Goal: Ask a question: Seek information or help from site administrators or community

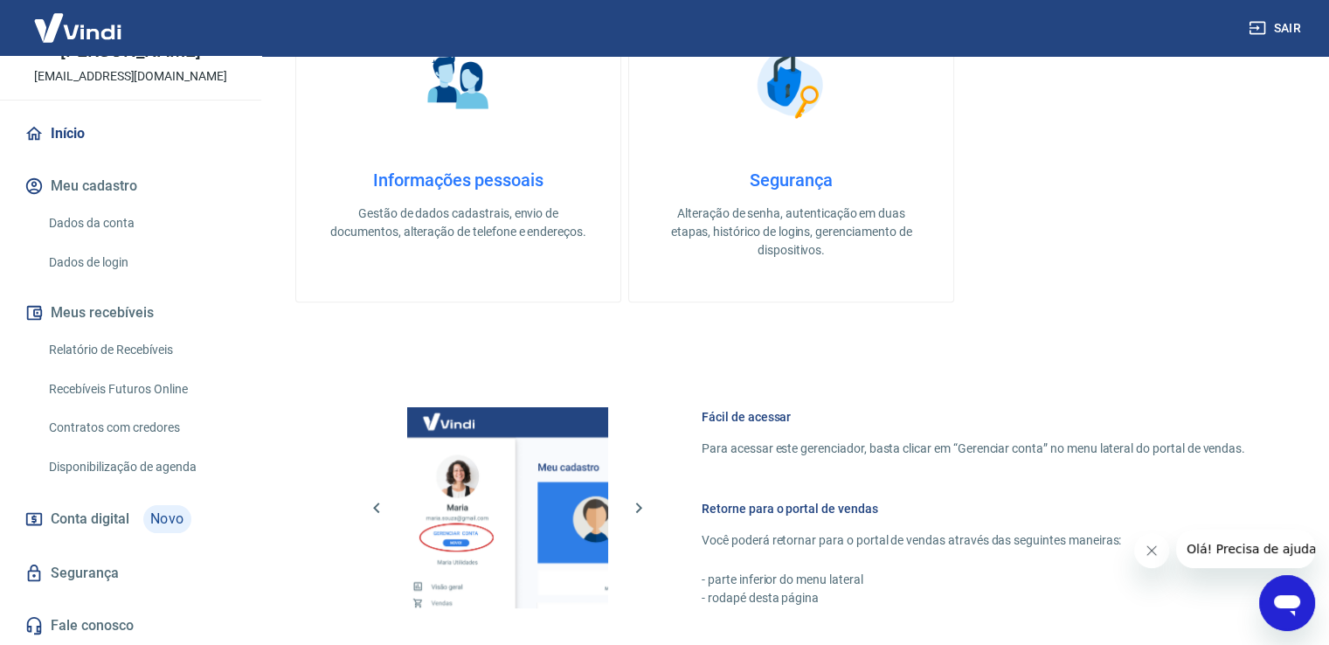
scroll to position [123, 0]
click at [125, 311] on button "Meus recebíveis" at bounding box center [130, 313] width 219 height 38
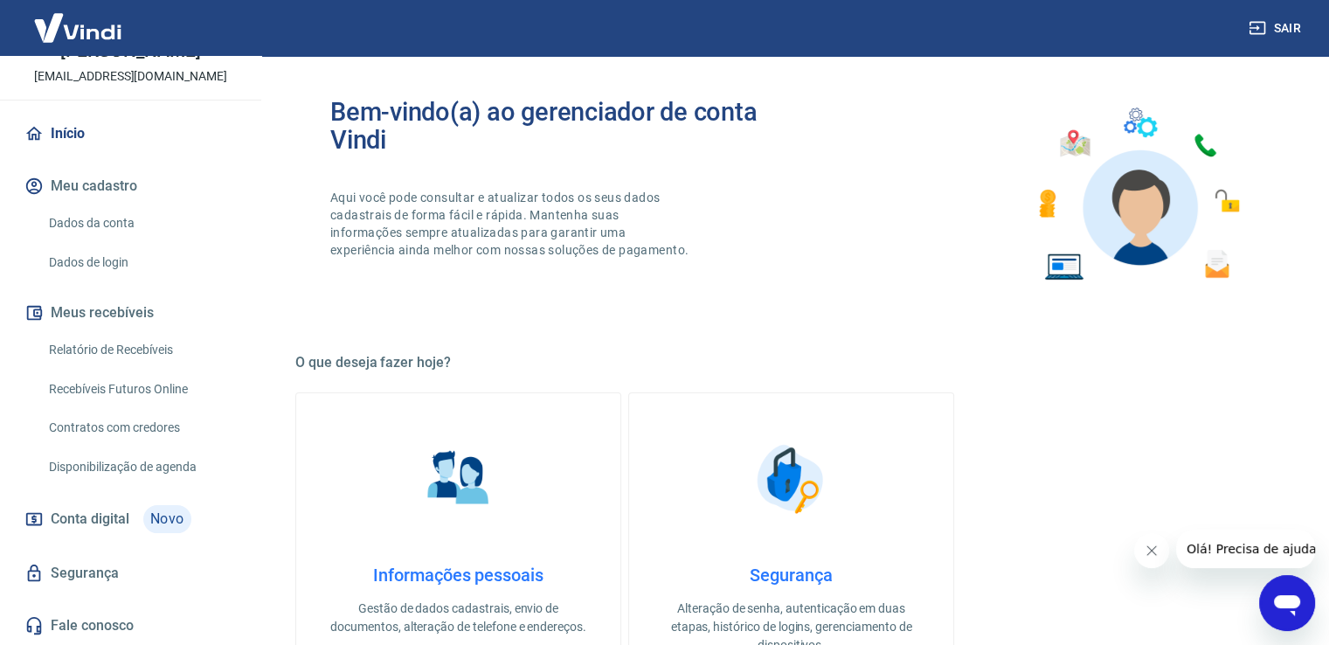
scroll to position [0, 0]
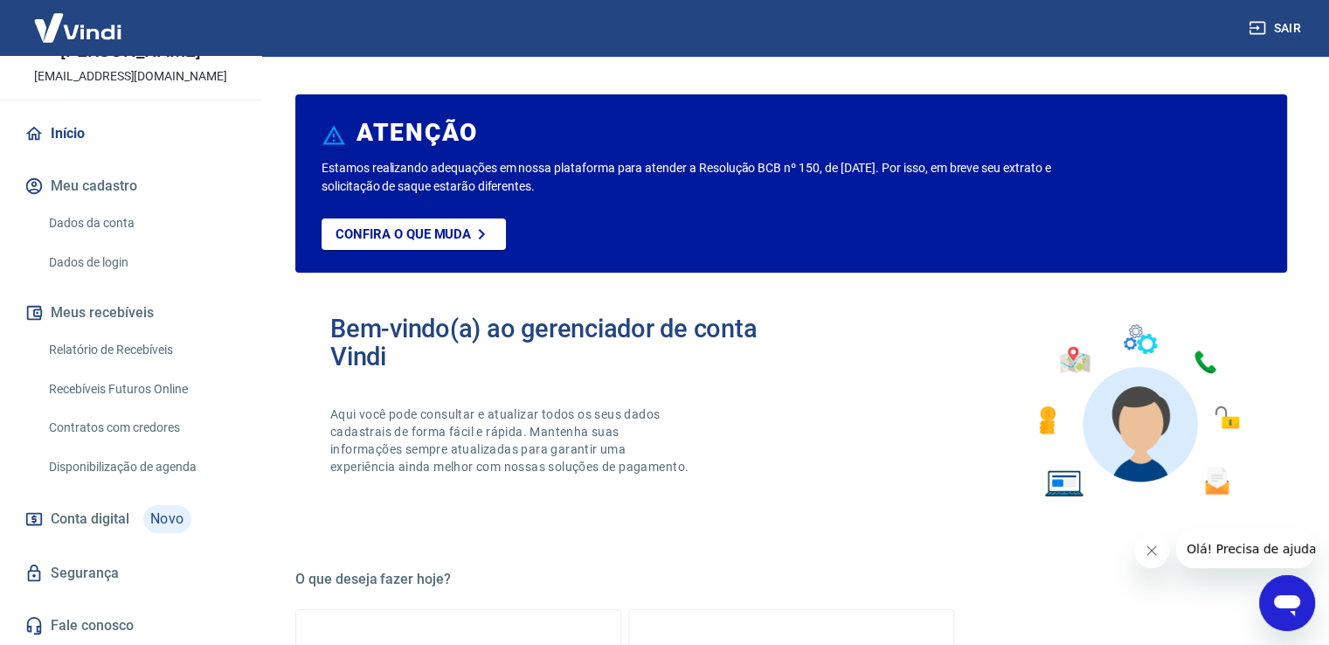
click at [73, 344] on link "Relatório de Recebíveis" at bounding box center [141, 350] width 198 height 36
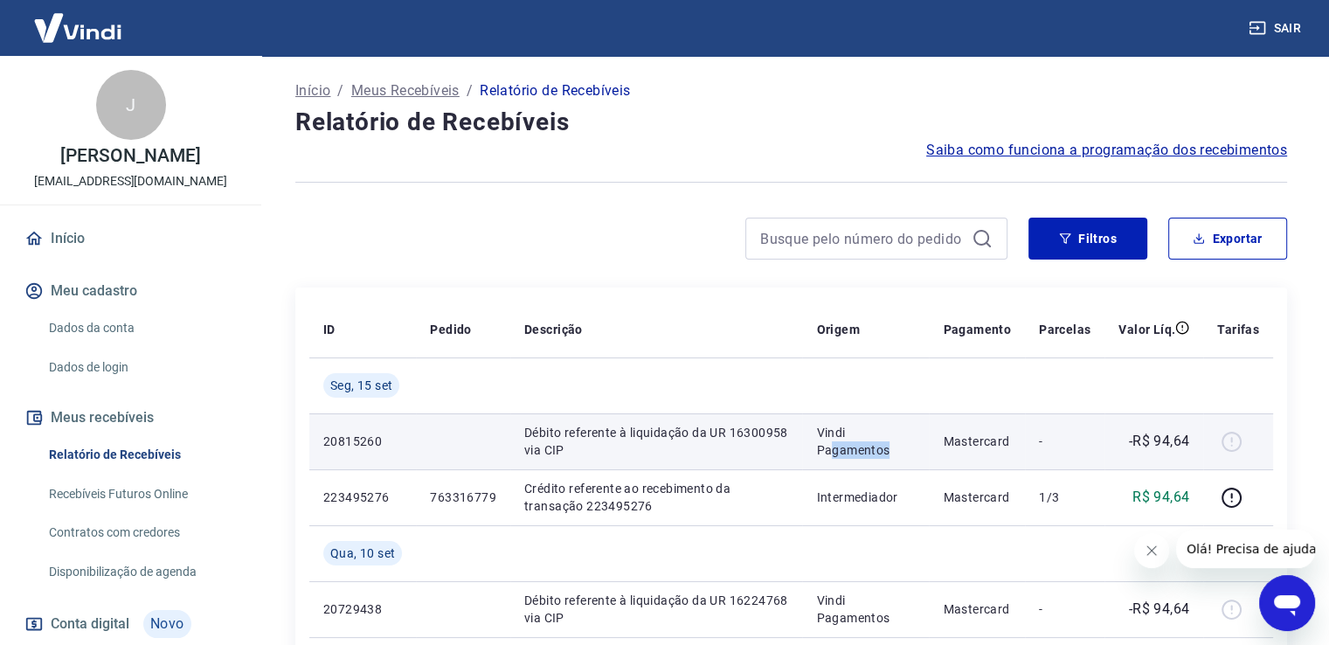
drag, startPoint x: 836, startPoint y: 442, endPoint x: 894, endPoint y: 466, distance: 62.3
click at [894, 466] on td "Vindi Pagamentos" at bounding box center [865, 441] width 127 height 56
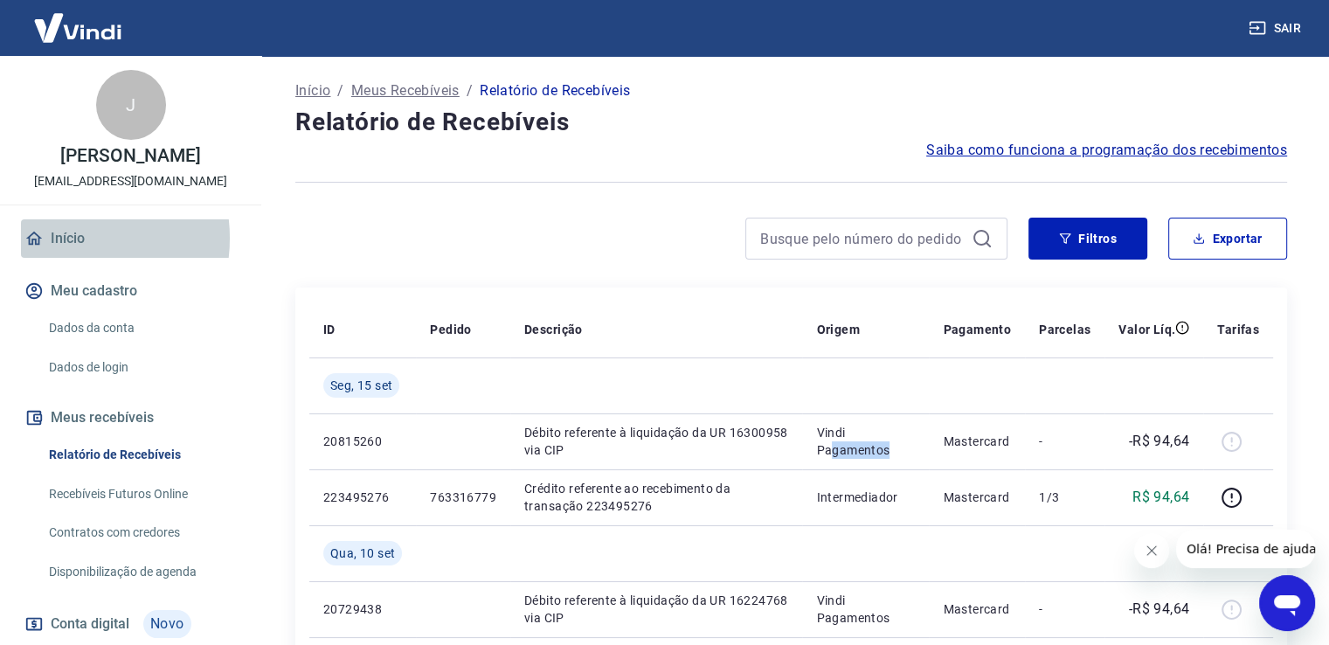
click at [60, 256] on link "Início" at bounding box center [130, 238] width 219 height 38
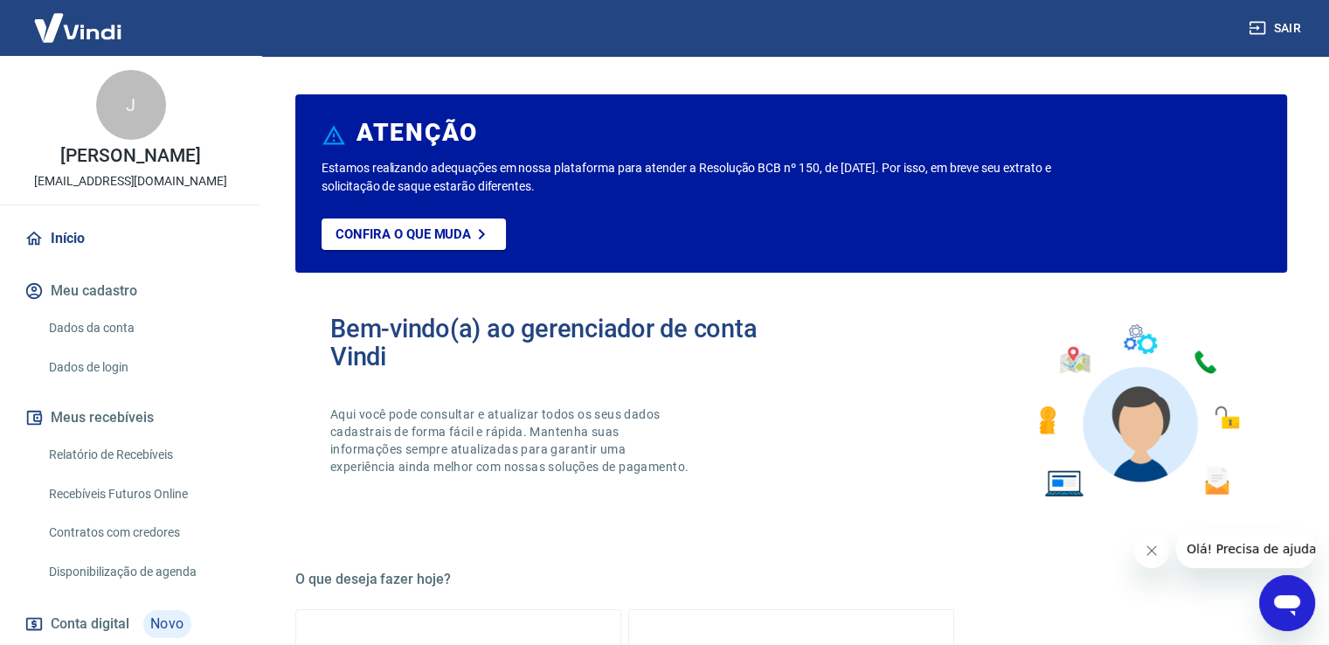
click at [123, 107] on div "J" at bounding box center [131, 105] width 70 height 70
click at [1280, 604] on icon "Abrir janela de mensagens" at bounding box center [1287, 605] width 26 height 21
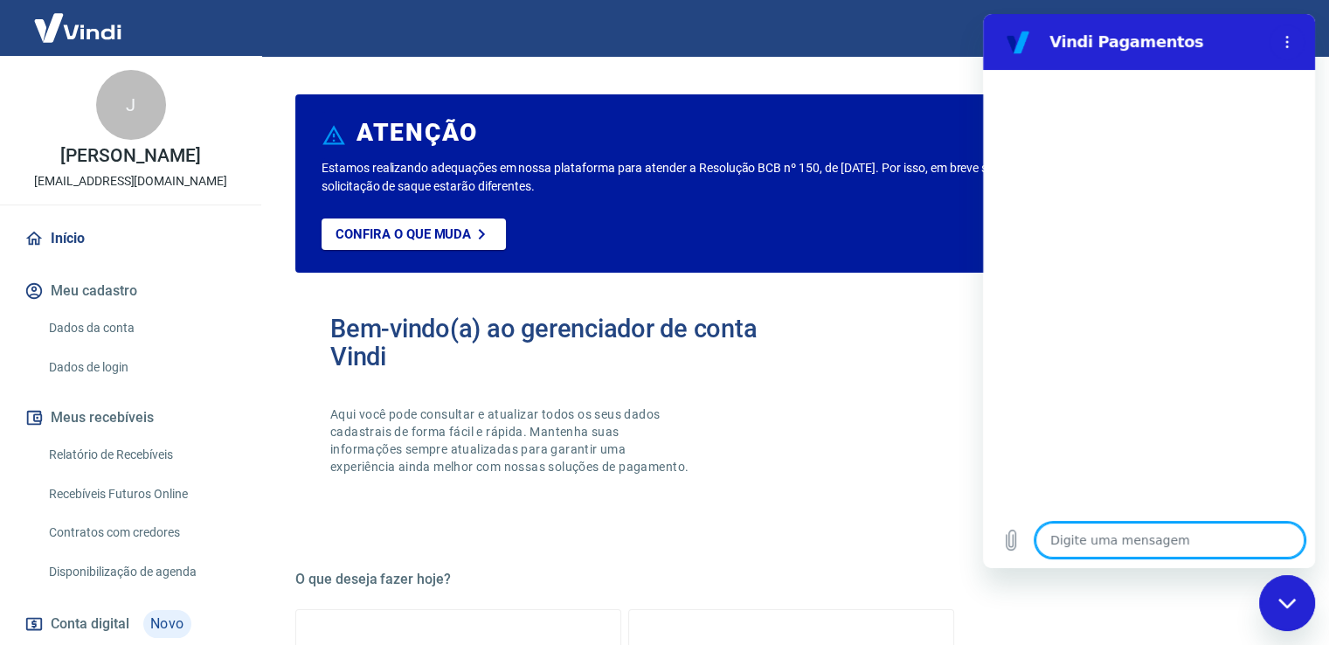
click at [1086, 540] on textarea at bounding box center [1170, 540] width 269 height 35
type textarea "O"
type textarea "x"
type textarea "Ol"
type textarea "x"
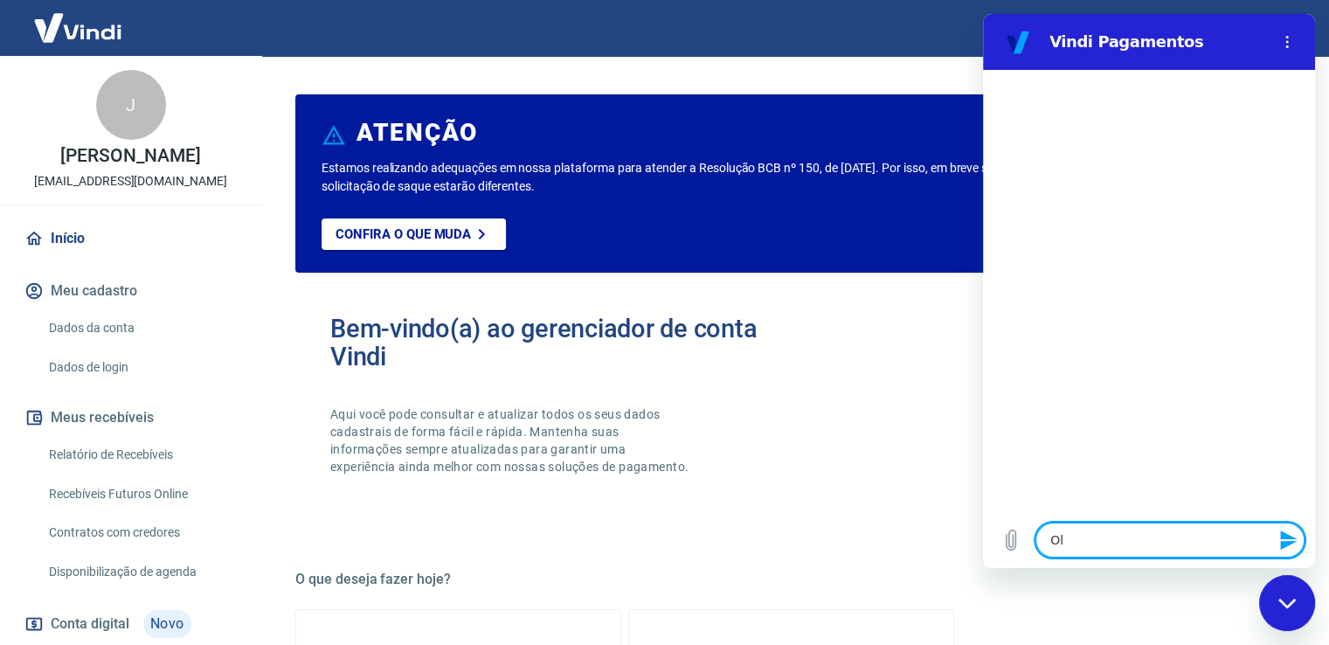
type textarea "Olá"
type textarea "x"
type textarea "Olá,"
type textarea "x"
type textarea "Olá,"
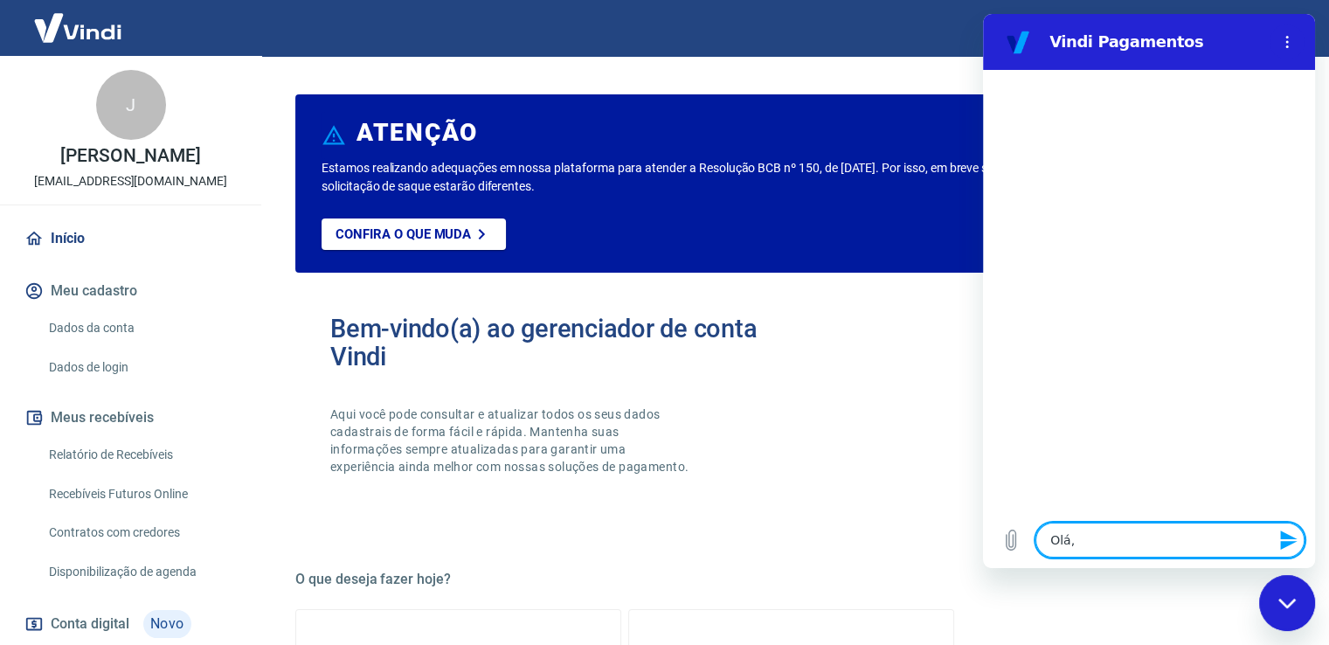
type textarea "x"
type textarea "Olá, g"
type textarea "x"
type textarea "Olá, go"
type textarea "x"
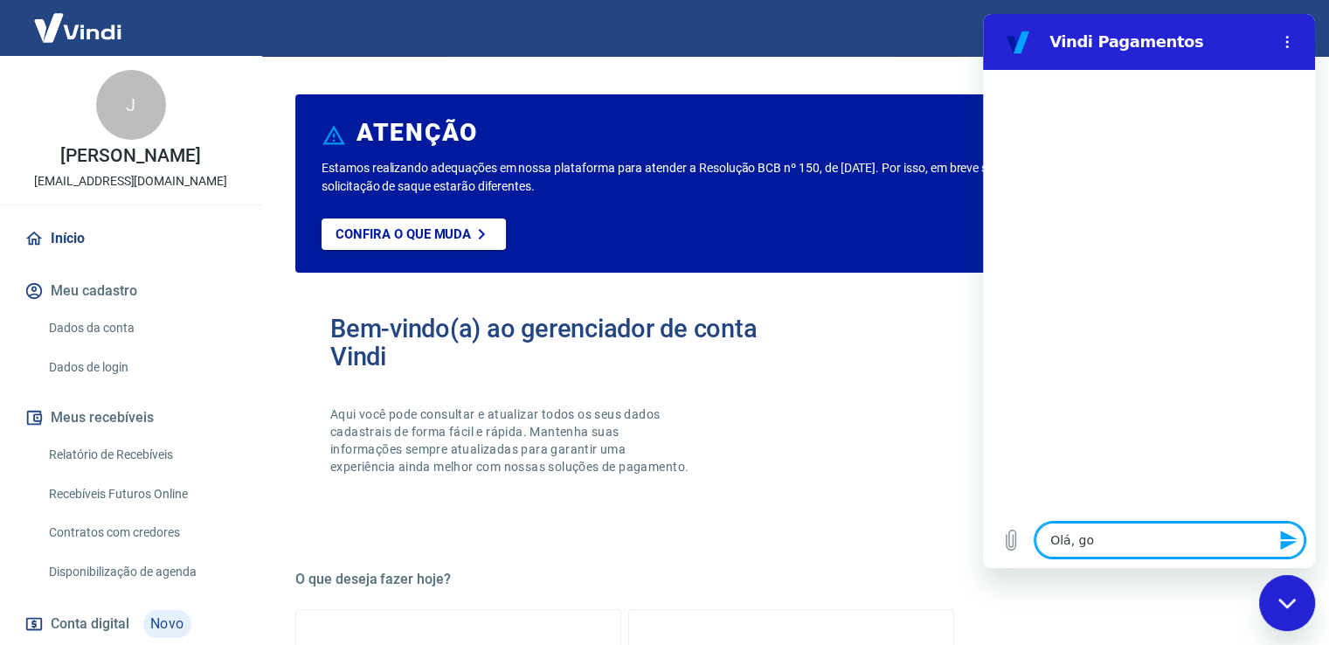
type textarea "Olá, gos"
type textarea "x"
type textarea "Olá, gost"
type textarea "x"
type textarea "Olá, gosta"
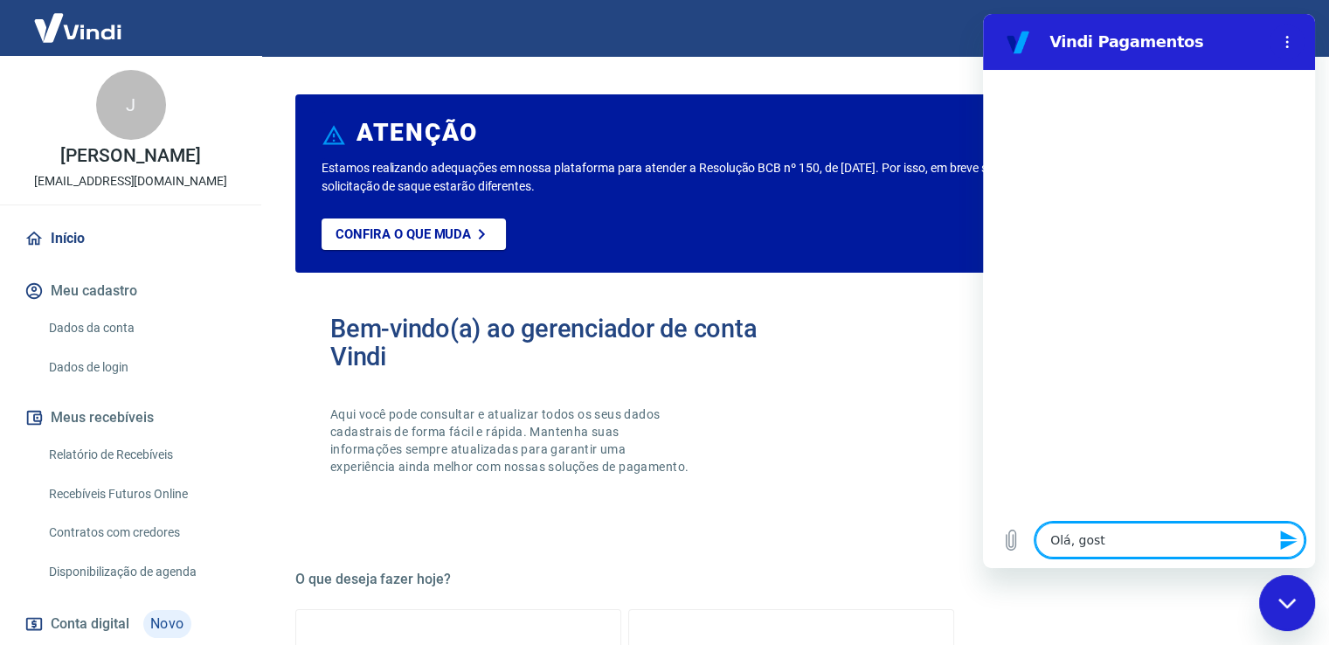
type textarea "x"
type textarea "Olá, gostar"
type textarea "x"
type textarea "Olá, gostari"
type textarea "x"
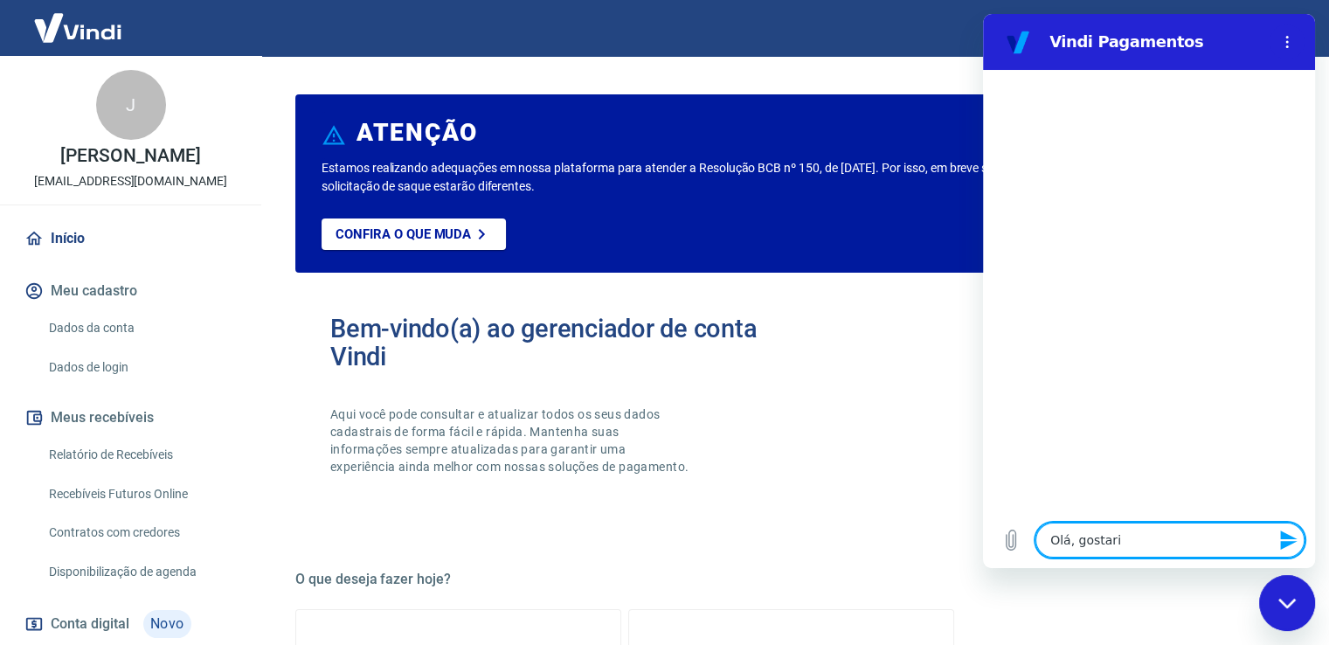
type textarea "Olá, gostaria"
type textarea "x"
type textarea "Olá, gostaria"
type textarea "x"
type textarea "Olá, gostaria d"
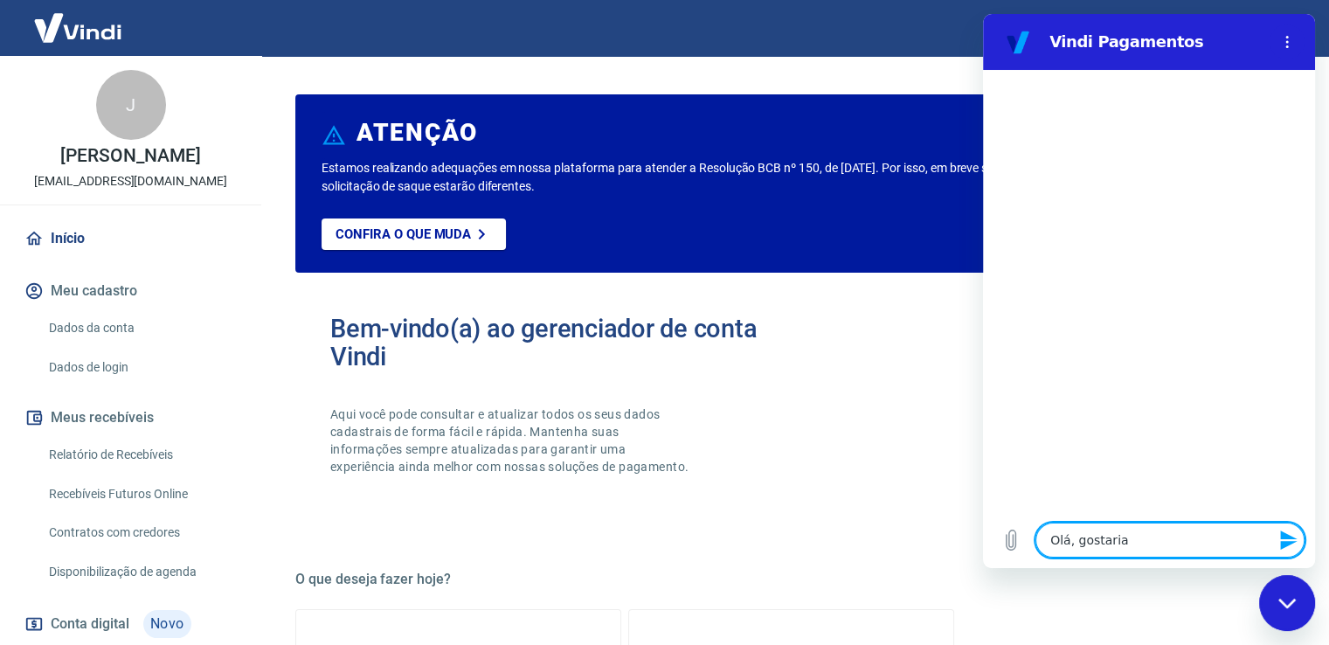
type textarea "x"
type textarea "Olá, gostaria de"
type textarea "x"
type textarea "Olá, gostaria de"
type textarea "x"
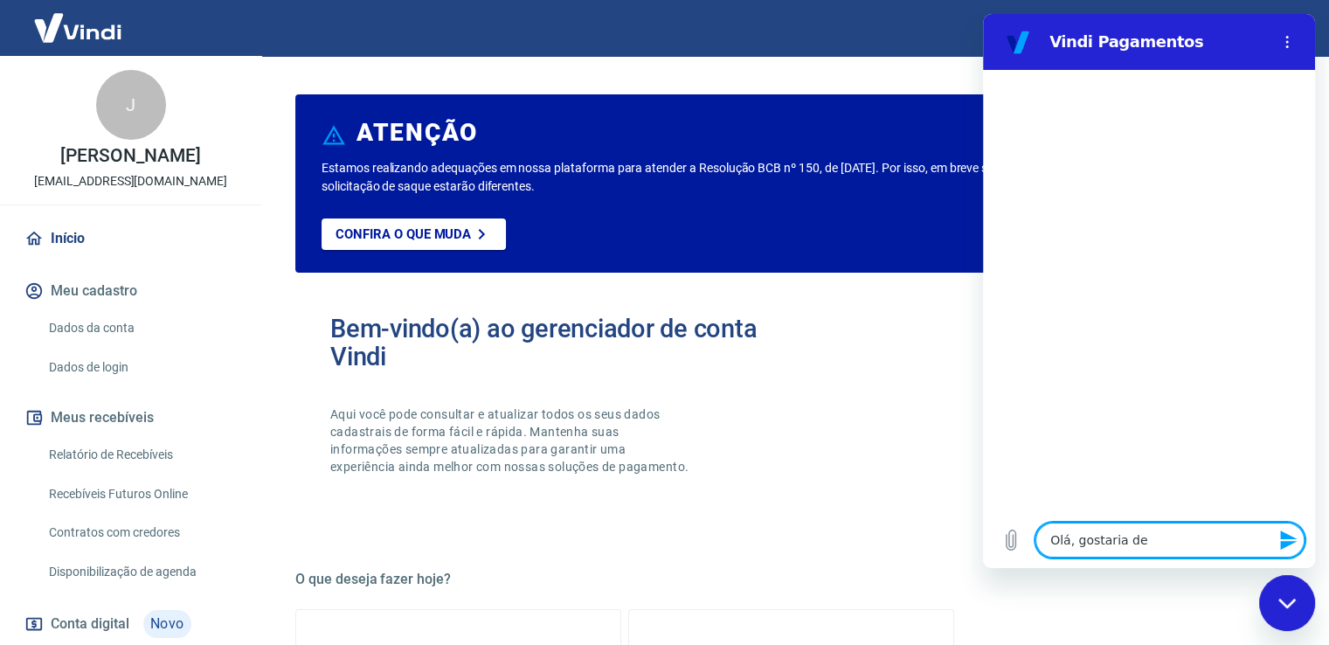
type textarea "Olá, gostaria de f"
type textarea "x"
type textarea "Olá, gostaria de fa"
type textarea "x"
type textarea "Olá, gostaria de faz"
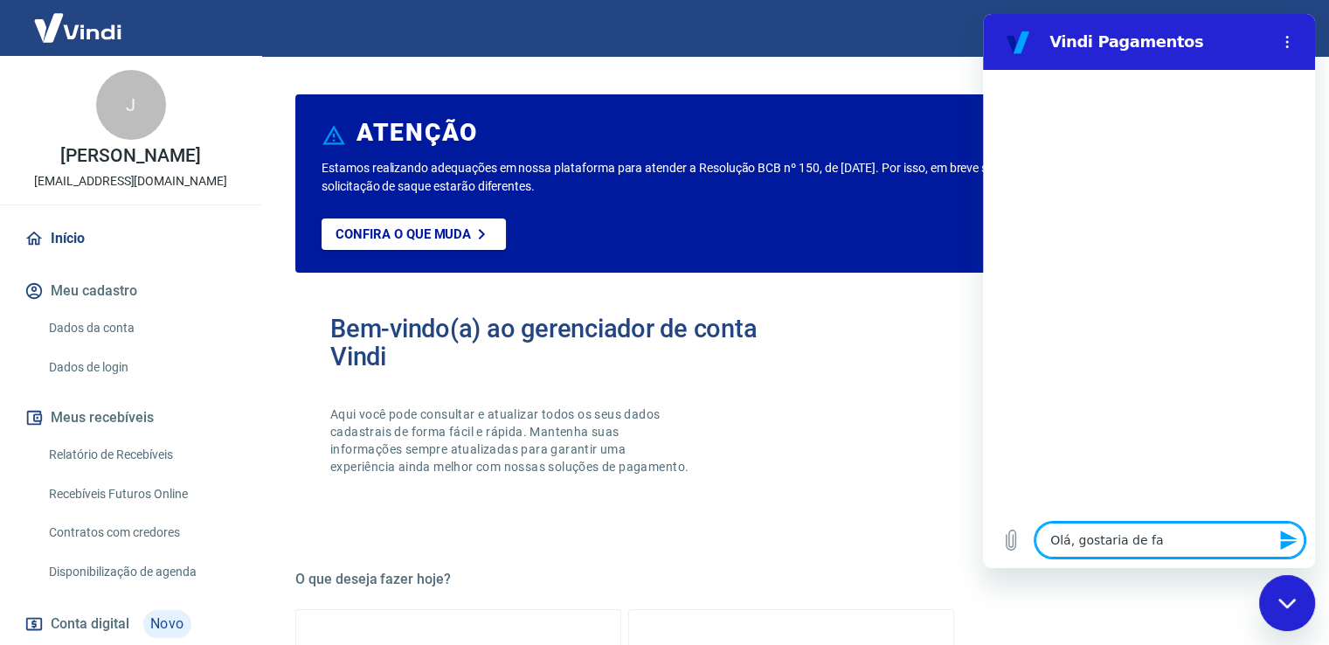
type textarea "x"
type textarea "Olá, gostaria de faze"
type textarea "x"
type textarea "Olá, gostaria de fazer"
type textarea "x"
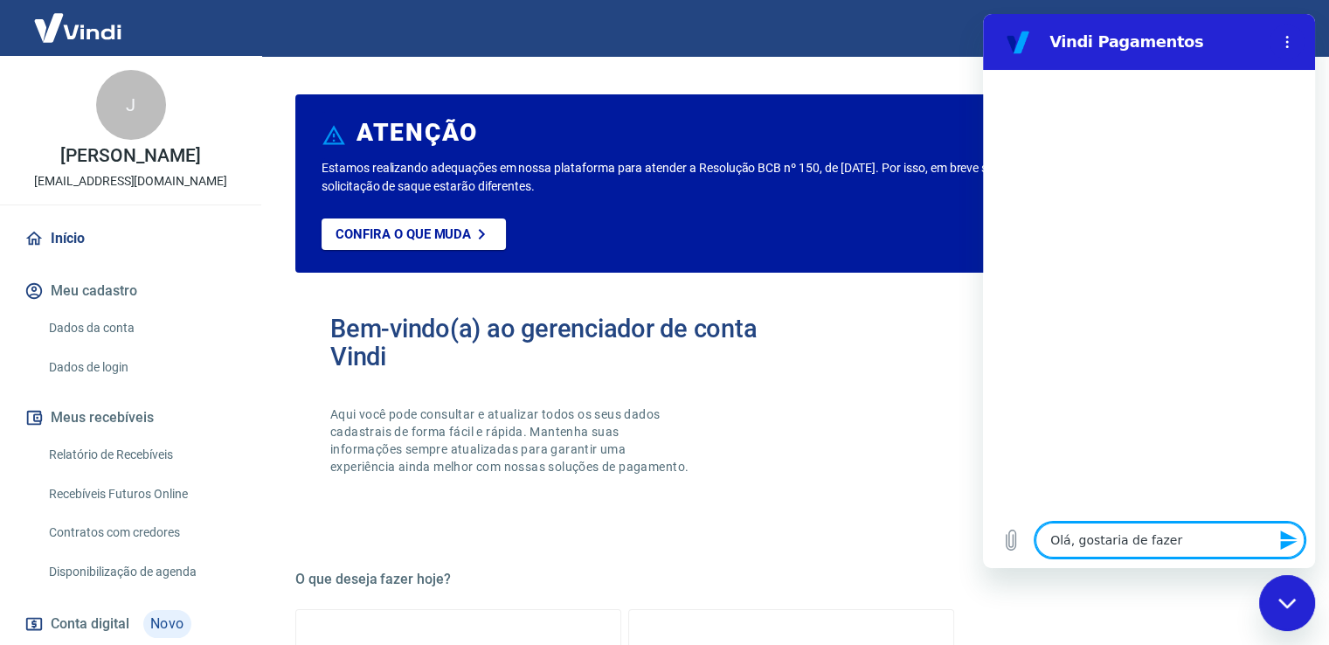
type textarea "Olá, gostaria de fazer"
type textarea "x"
type textarea "Olá, gostaria de fazer u"
type textarea "x"
type textarea "Olá, gostaria de fazer um"
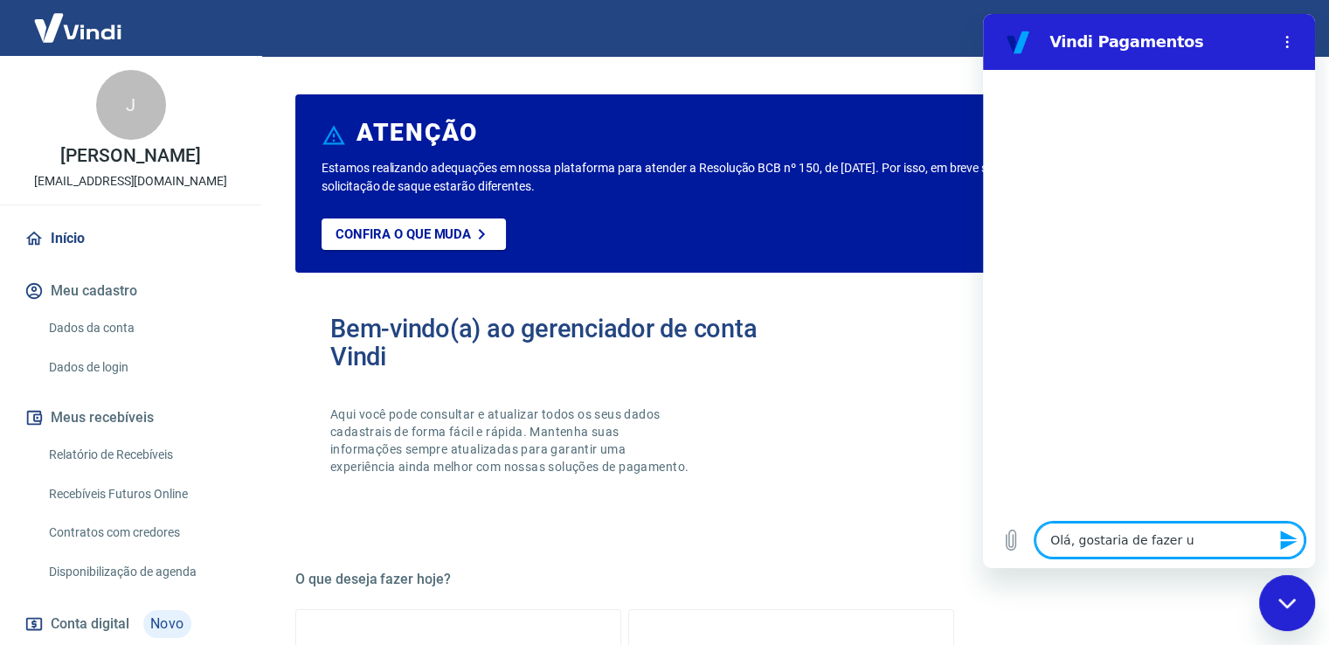
type textarea "x"
type textarea "Olá, gostaria de fazer uma"
type textarea "x"
type textarea "Olá, gostaria de fazer uma"
type textarea "x"
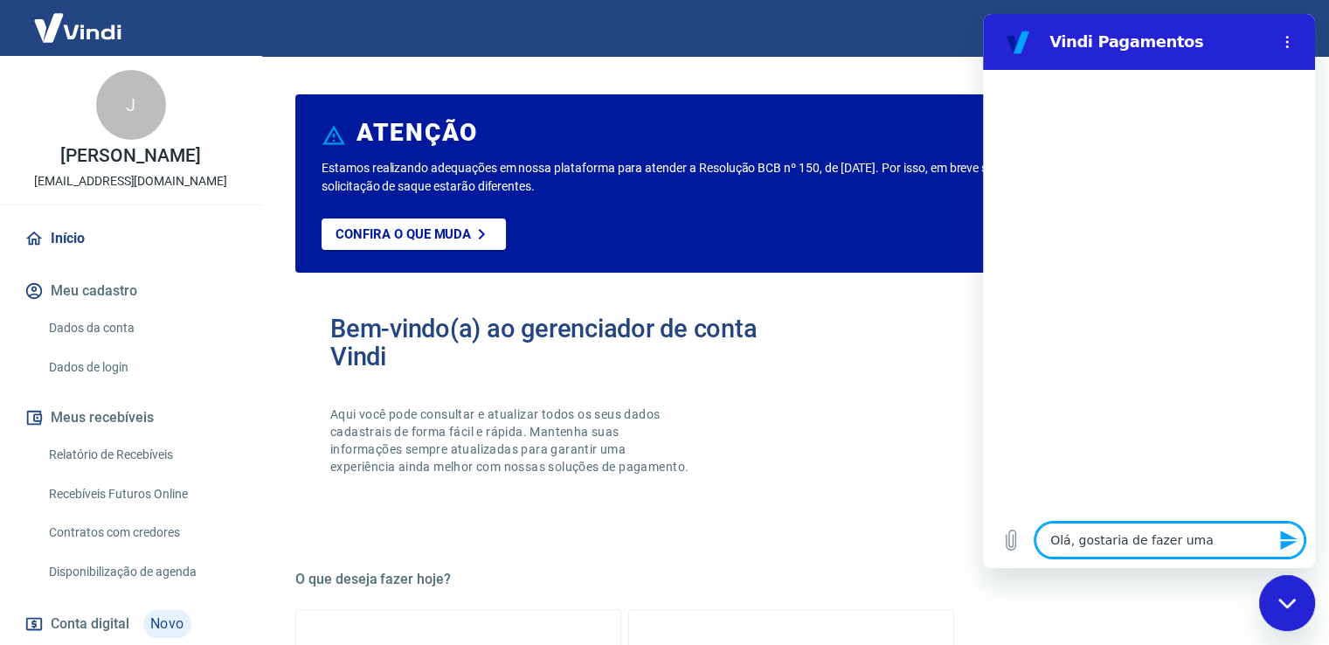
type textarea "Olá, gostaria de fazer uma s"
type textarea "x"
type textarea "Olá, gostaria de fazer uma si"
type textarea "x"
type textarea "Olá, gostaria de fazer uma sim"
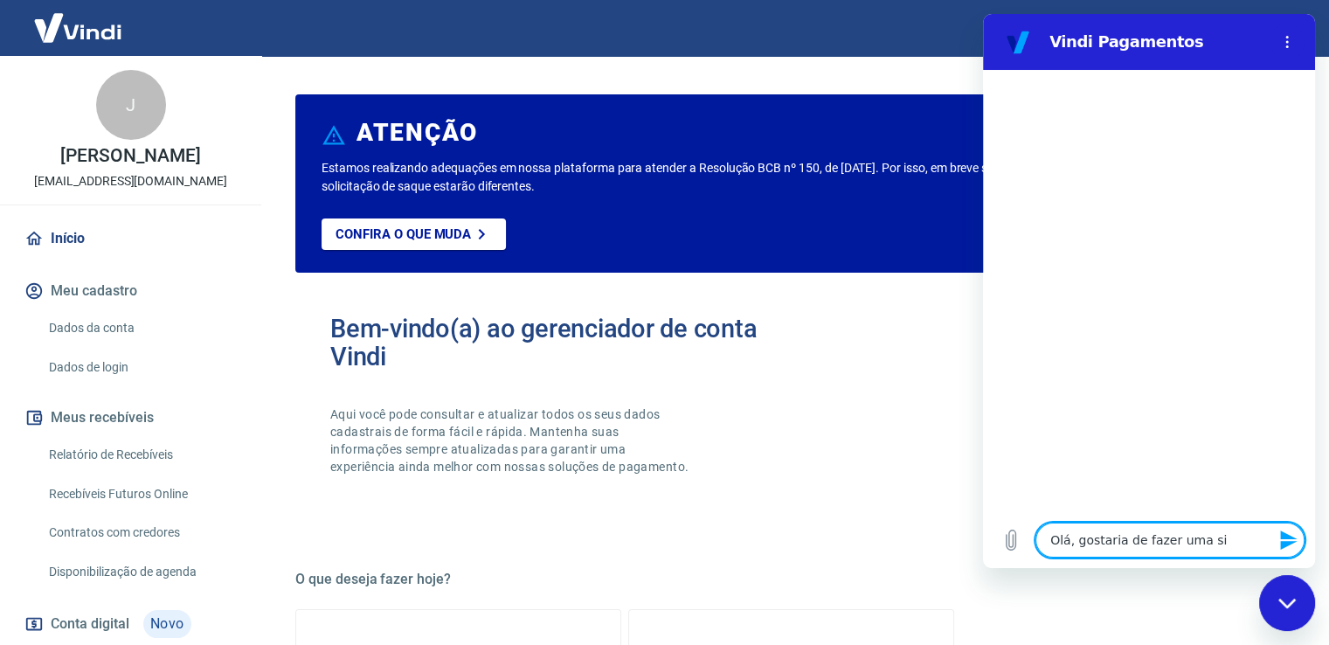
type textarea "x"
type textarea "Olá, gostaria de fazer uma simu"
type textarea "x"
type textarea "Olá, gostaria de fazer uma simun"
type textarea "x"
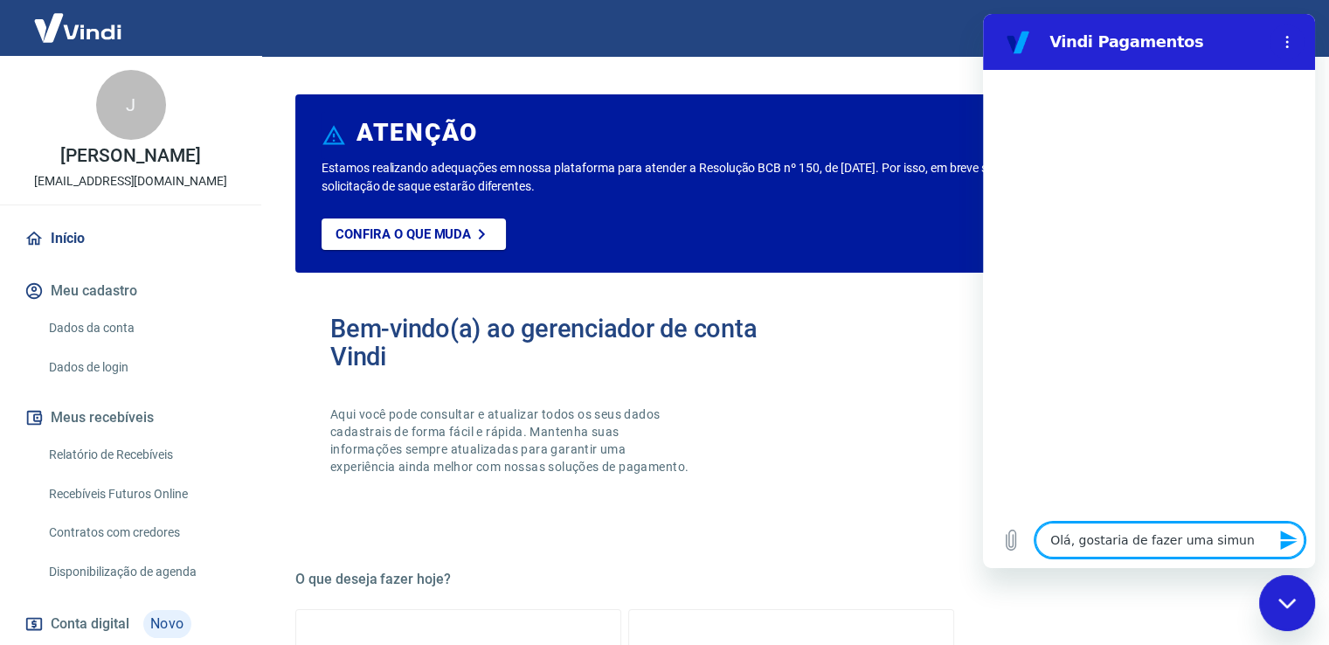
type textarea "Olá, gostaria de fazer uma simuna"
type textarea "x"
type textarea "Olá, gostaria de fazer uma simun"
type textarea "x"
type textarea "Olá, gostaria de fazer uma simu"
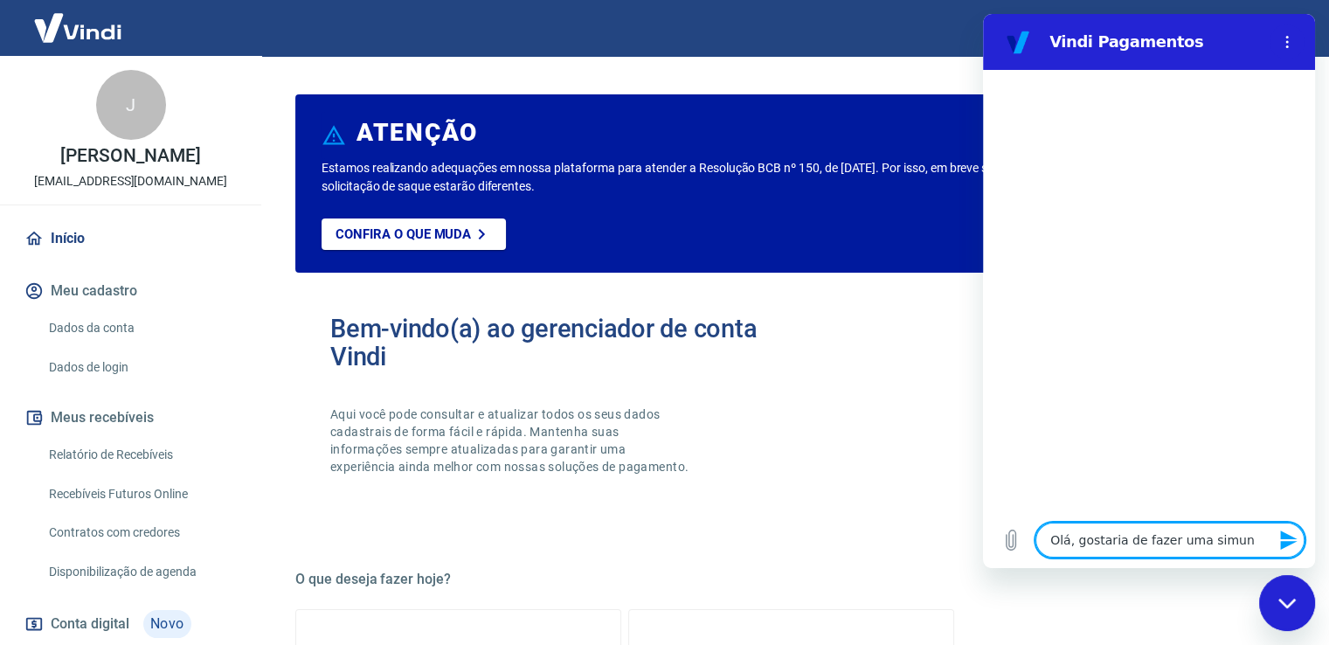
type textarea "x"
type textarea "Olá, gostaria de fazer uma simul"
type textarea "x"
type textarea "Olá, gostaria de fazer uma simula"
type textarea "x"
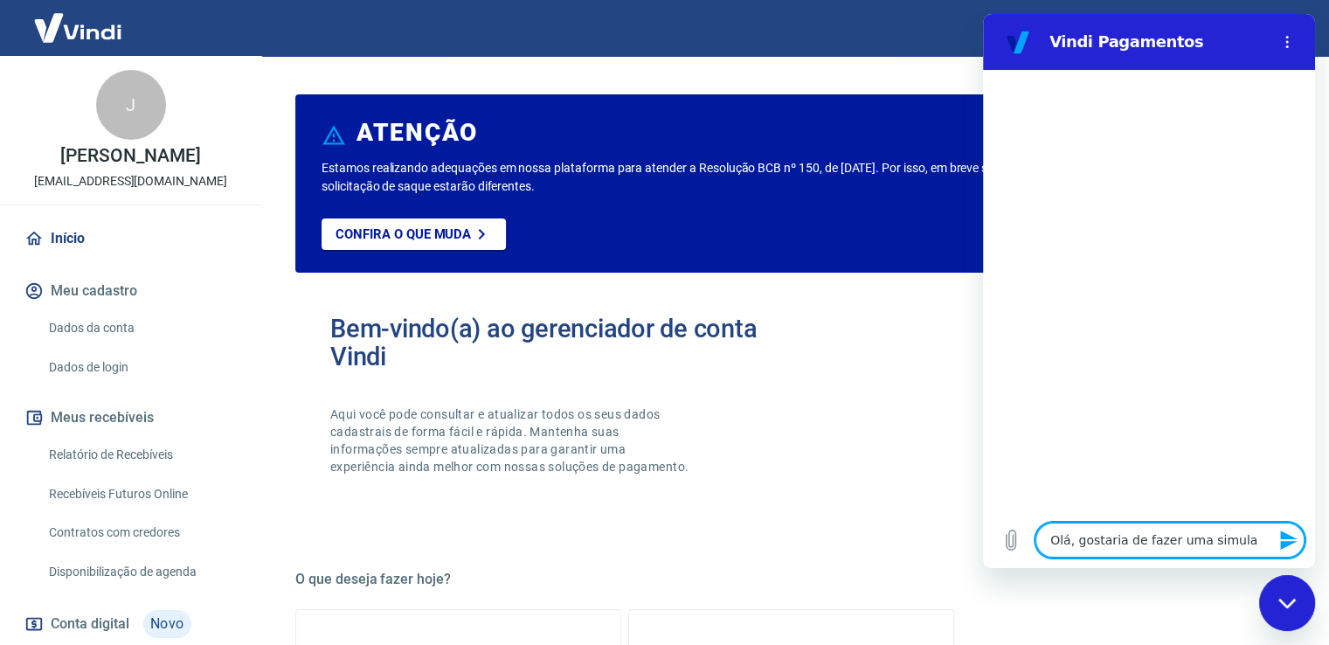
type textarea "Olá, gostaria de fazer uma simulaç"
type textarea "x"
type textarea "Olá, gostaria de fazer uma simulaçã"
type textarea "x"
type textarea "Olá, gostaria de fazer uma simulação"
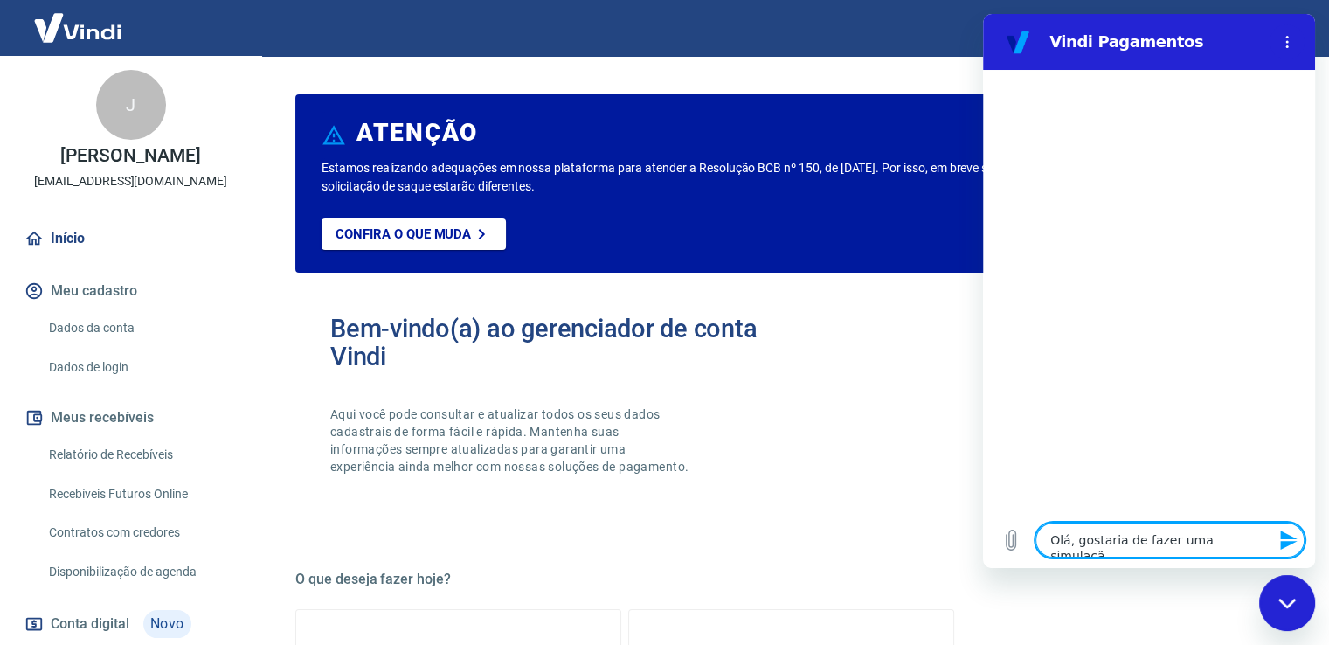
type textarea "x"
type textarea "Olá, gostaria de fazer uma simulação"
type textarea "x"
type textarea "Olá, gostaria de fazer uma simulação d"
type textarea "x"
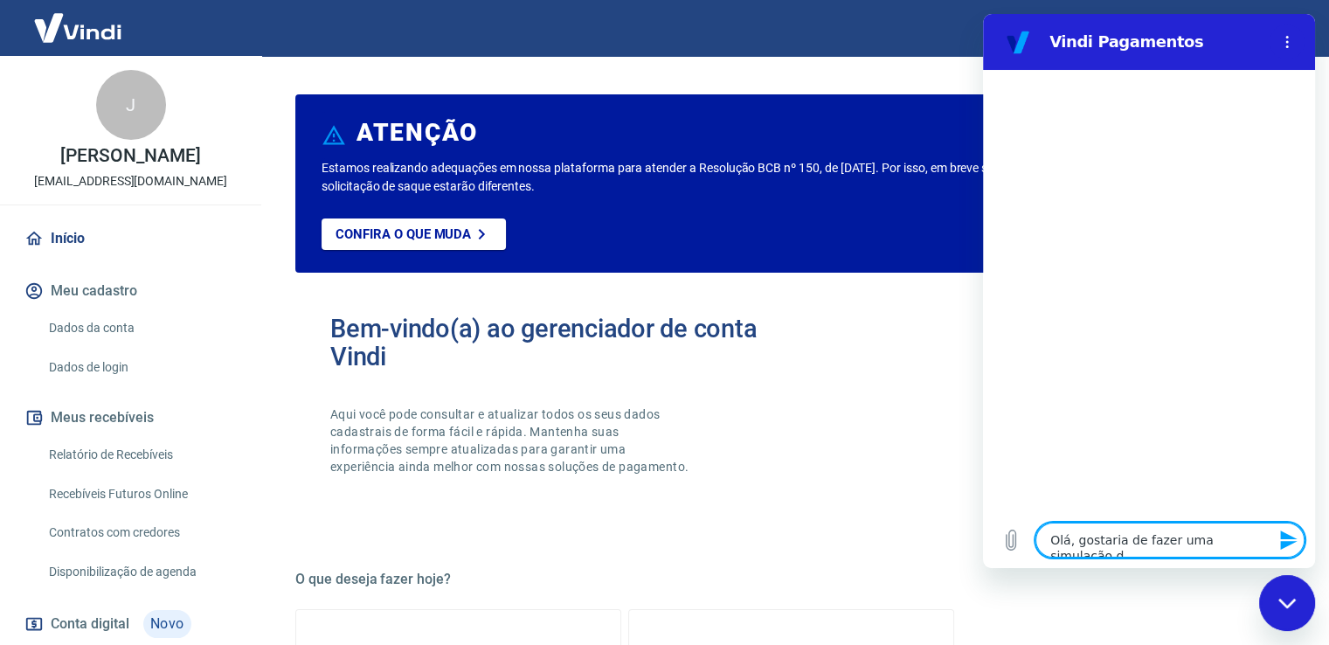
type textarea "Olá, gostaria de fazer uma simulação de"
type textarea "x"
type textarea "Olá, gostaria de fazer uma simulação de"
type textarea "x"
type textarea "Olá, gostaria de fazer uma simulação de v"
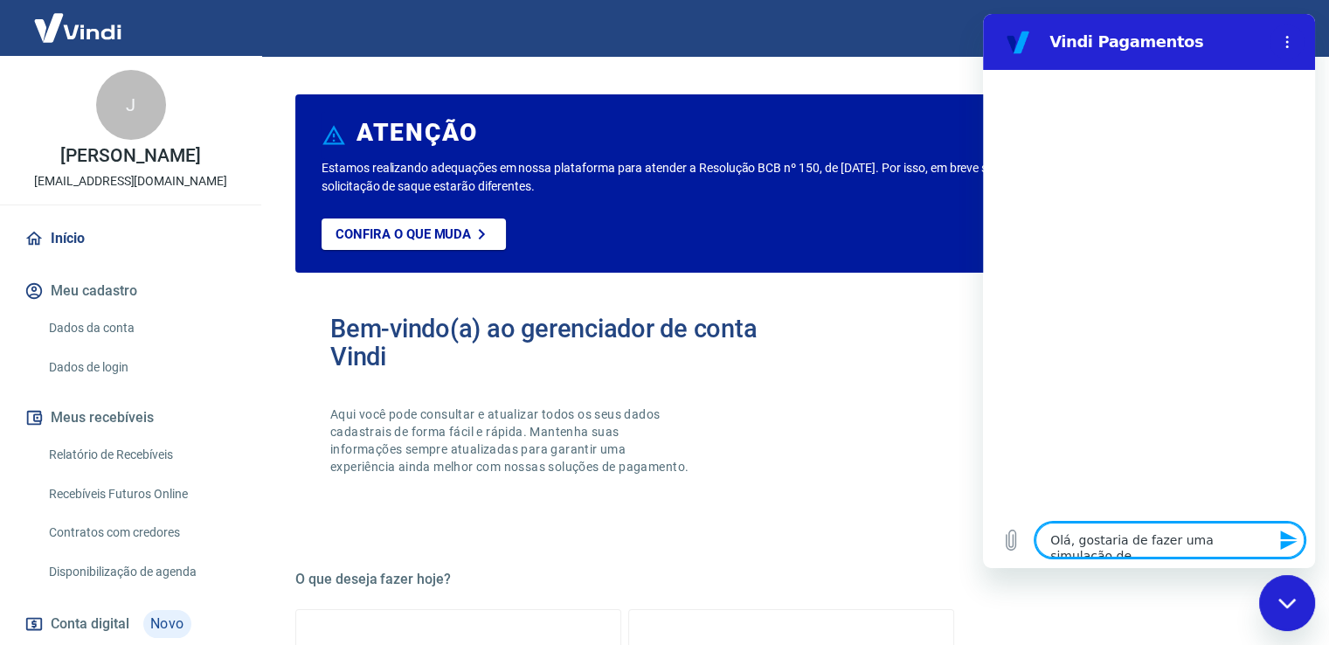
type textarea "x"
type textarea "Olá, gostaria de fazer uma simulação de ve"
type textarea "x"
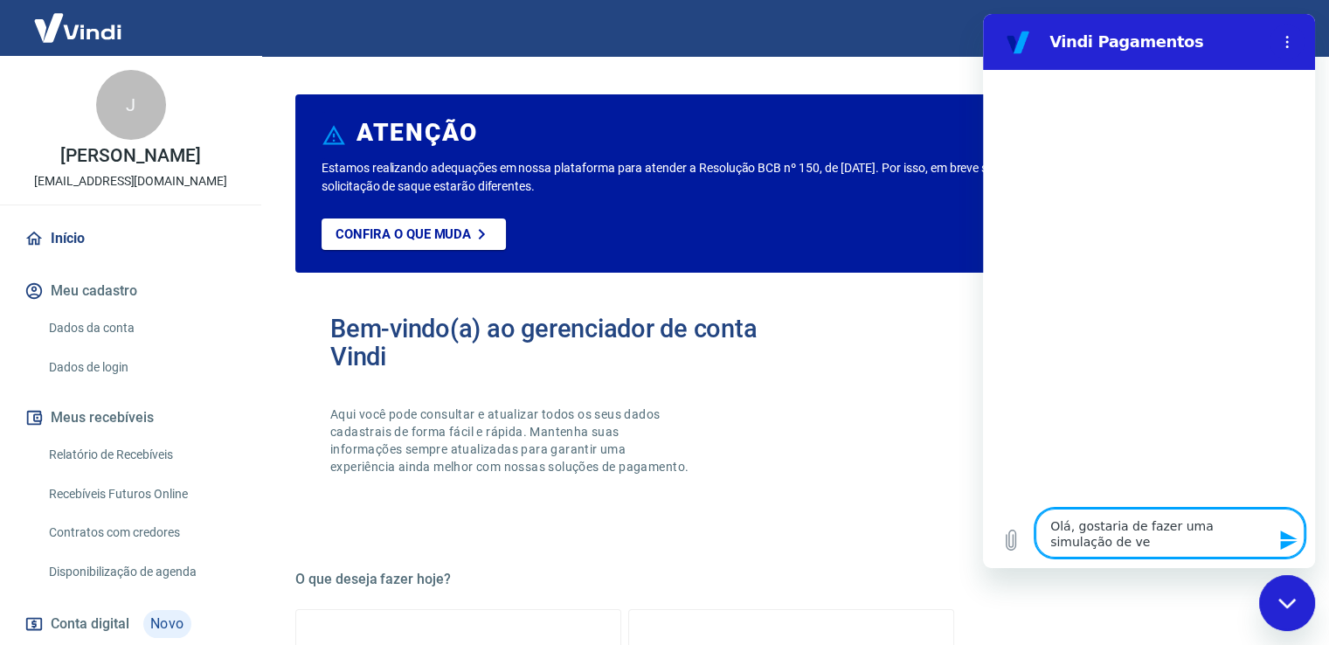
type textarea "Olá, gostaria de fazer uma simulação de ven"
type textarea "x"
type textarea "Olá, gostaria de fazer uma simulação de vend"
type textarea "x"
type textarea "Olá, gostaria de fazer uma simulação de venda"
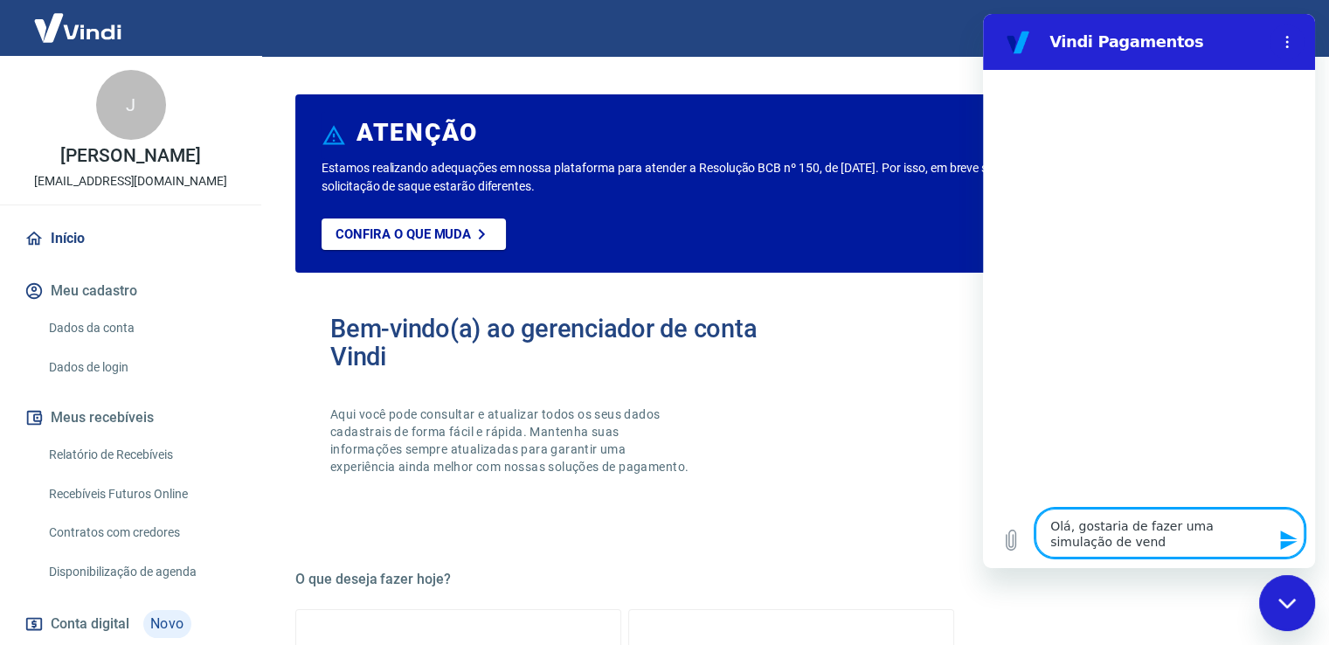
type textarea "x"
type textarea "Olá, gostaria de fazer uma simulação de venda."
type textarea "x"
type textarea "Olá, gostaria de fazer uma simulação de venda."
type textarea "x"
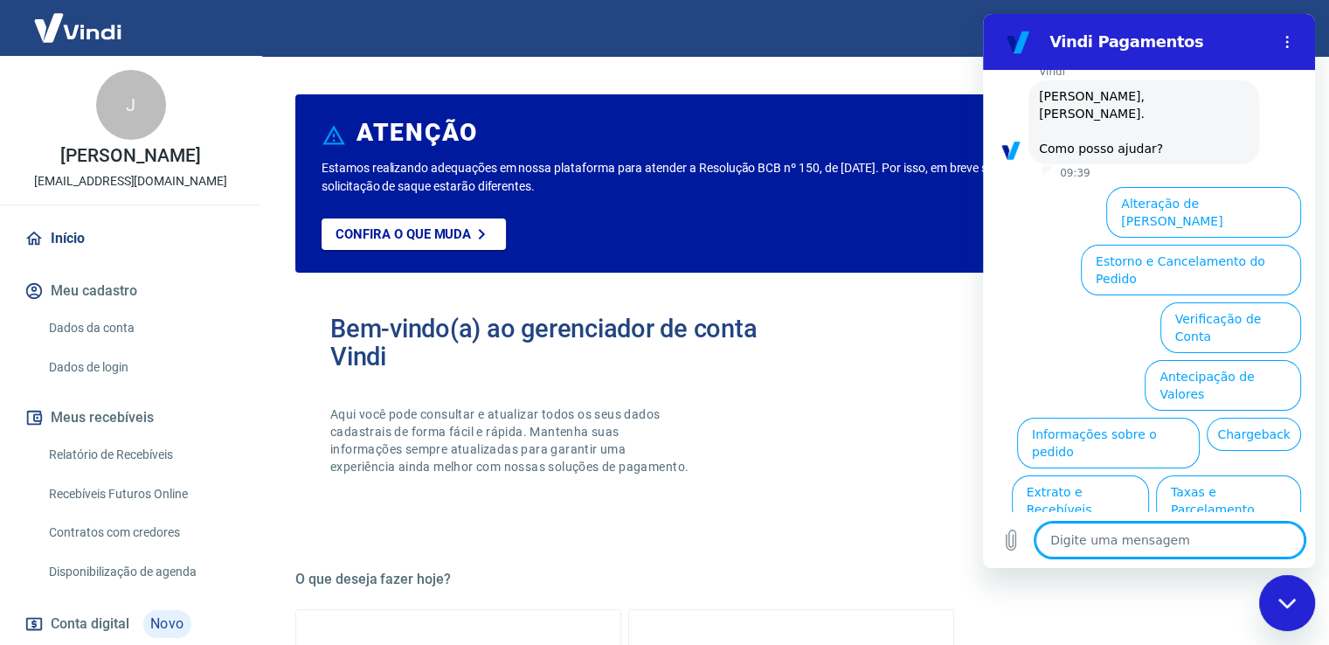
scroll to position [130, 0]
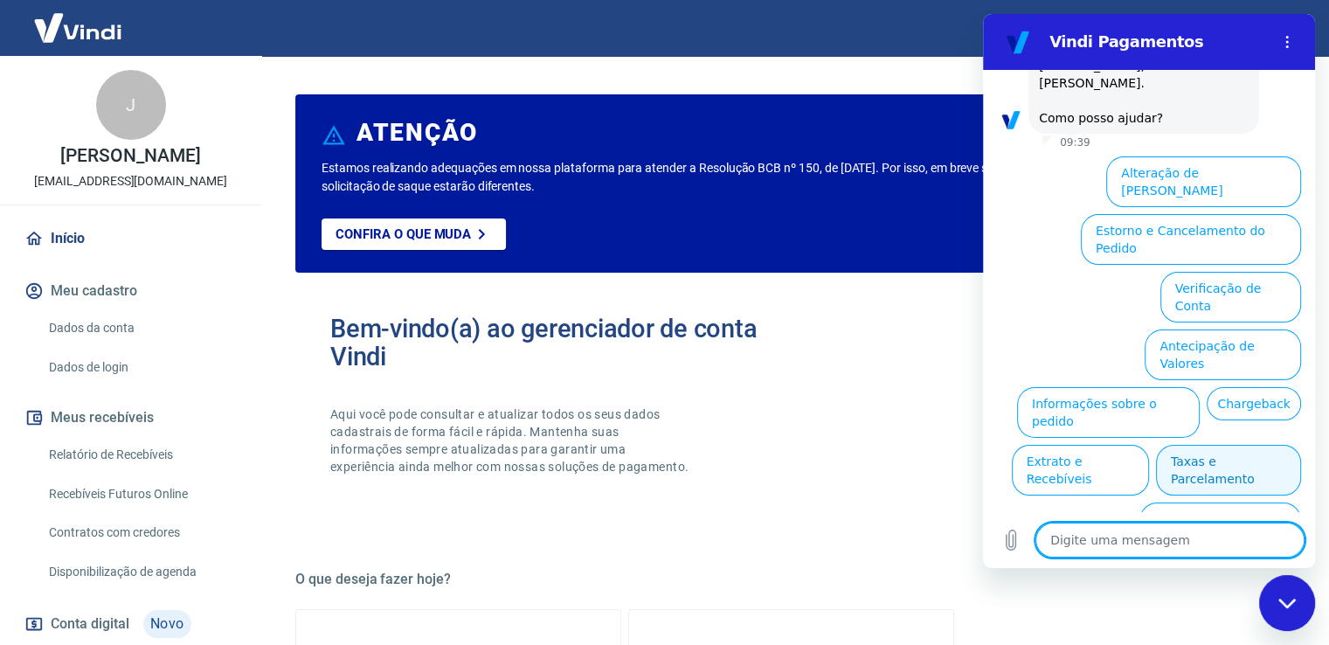
click at [1218, 445] on button "Taxas e Parcelamento" at bounding box center [1228, 470] width 145 height 51
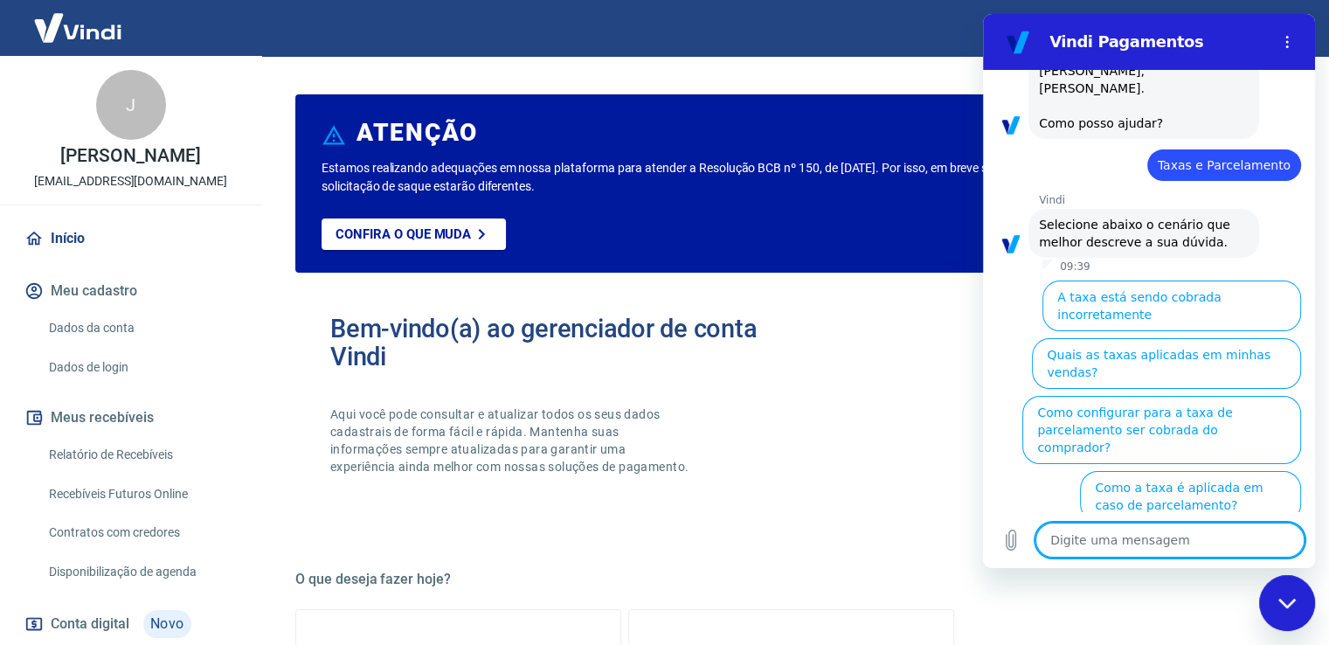
scroll to position [123, 0]
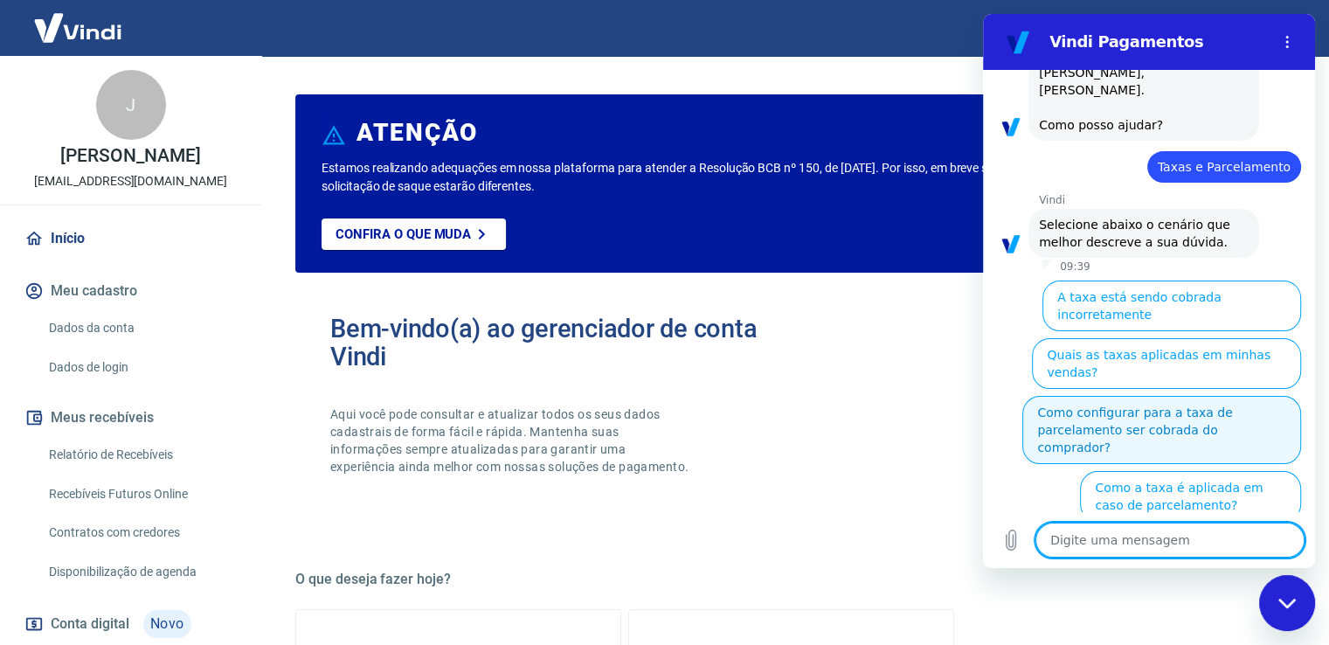
click at [1098, 396] on button "Como configurar para a taxa de parcelamento ser cobrada do comprador?" at bounding box center [1162, 430] width 279 height 68
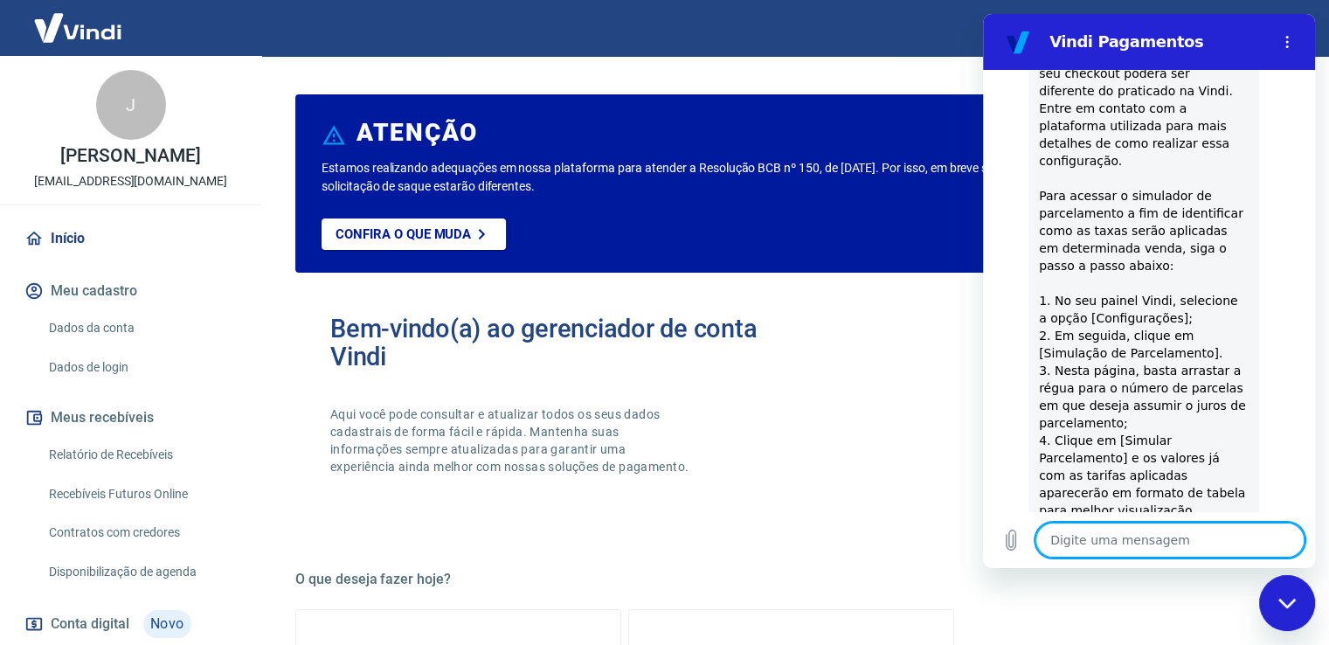
scroll to position [760, 0]
type textarea "x"
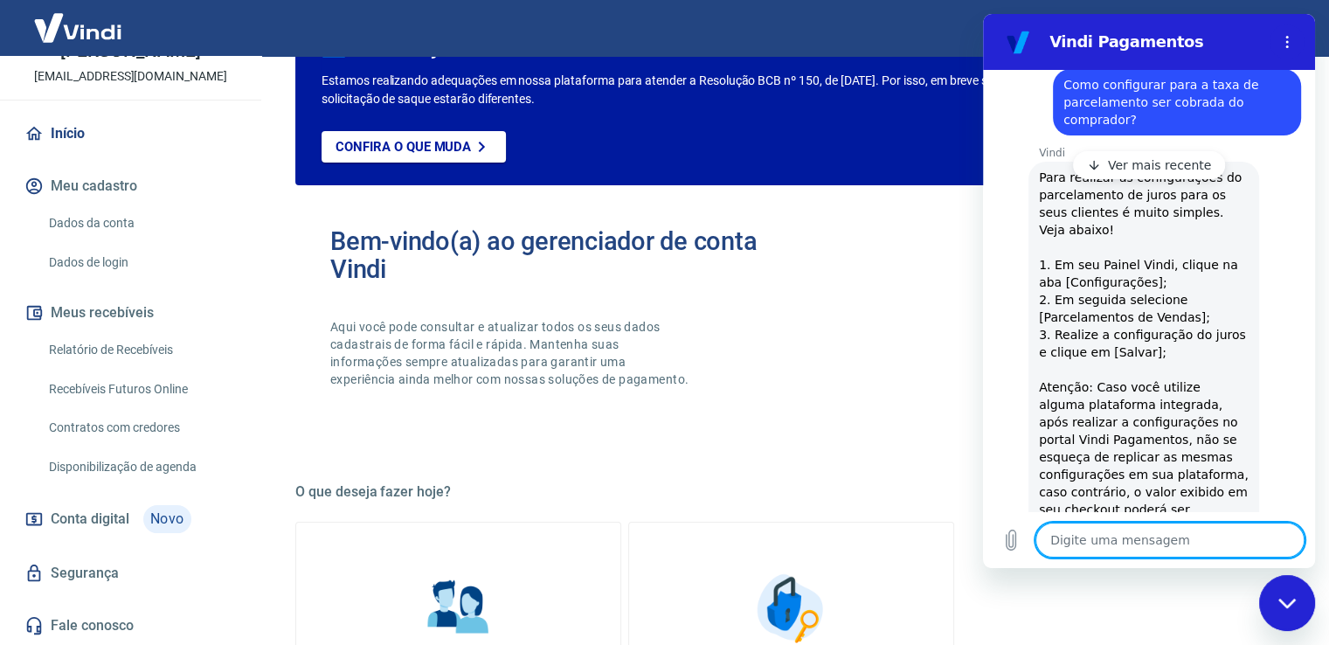
scroll to position [123, 0]
click at [68, 510] on span "Conta digital" at bounding box center [90, 519] width 79 height 24
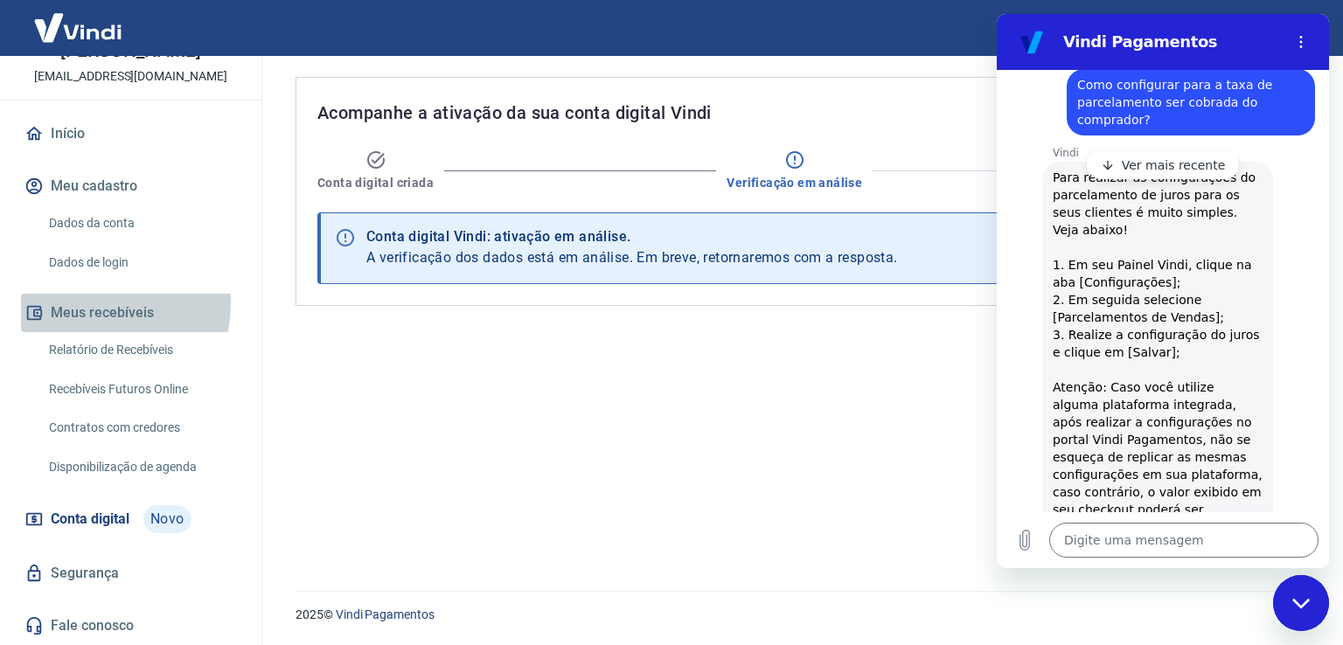
click at [92, 303] on button "Meus recebíveis" at bounding box center [130, 313] width 219 height 38
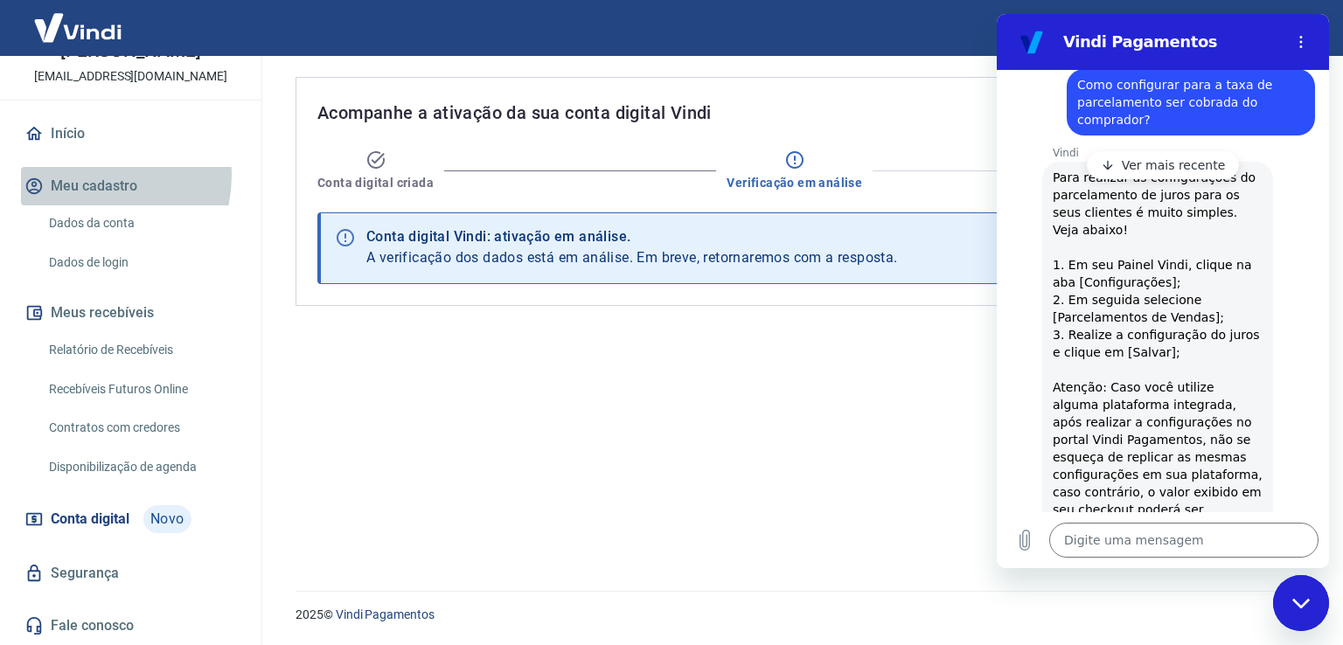
click at [92, 175] on button "Meu cadastro" at bounding box center [130, 186] width 219 height 38
click at [101, 193] on button "Meu cadastro" at bounding box center [130, 186] width 219 height 38
click at [101, 218] on link "Dados da conta" at bounding box center [141, 223] width 198 height 36
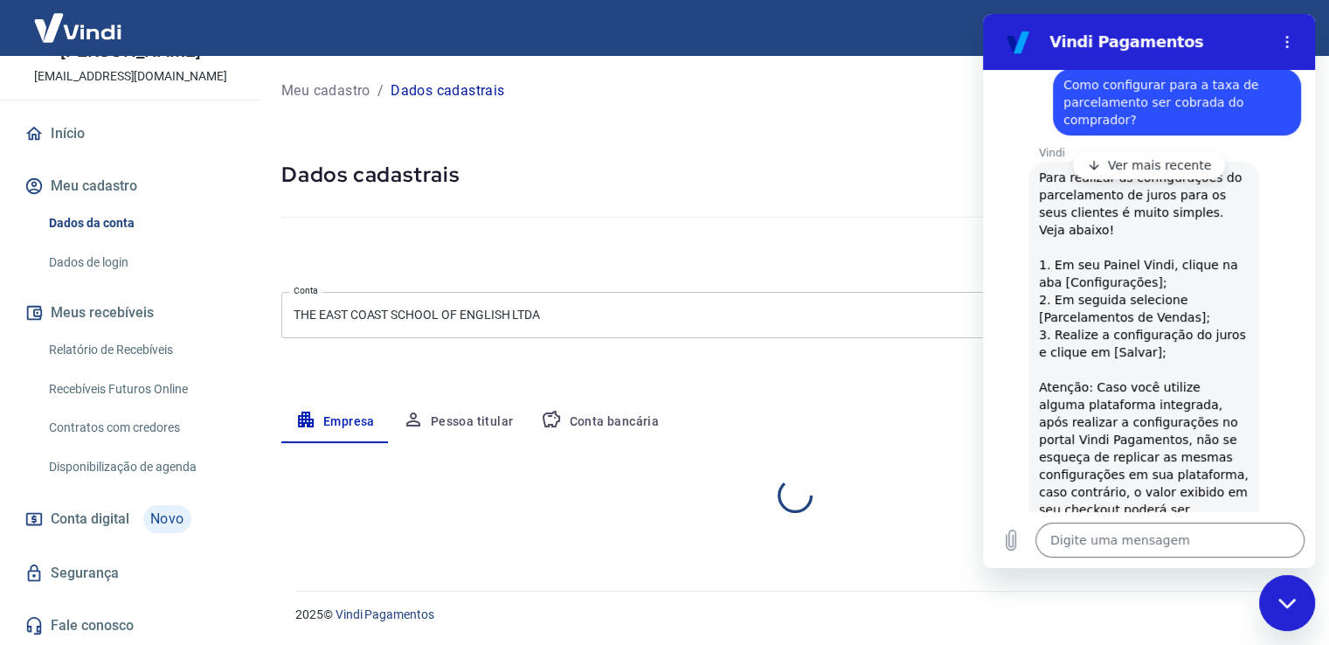
select select "MG"
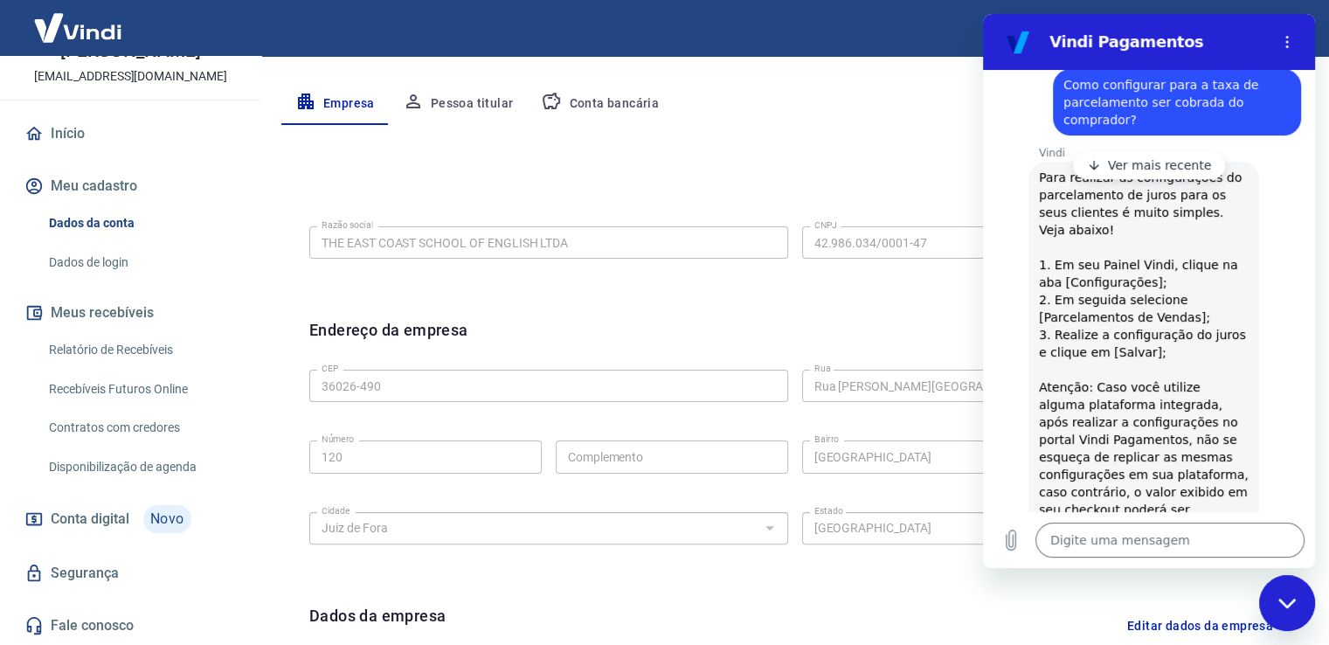
scroll to position [87, 0]
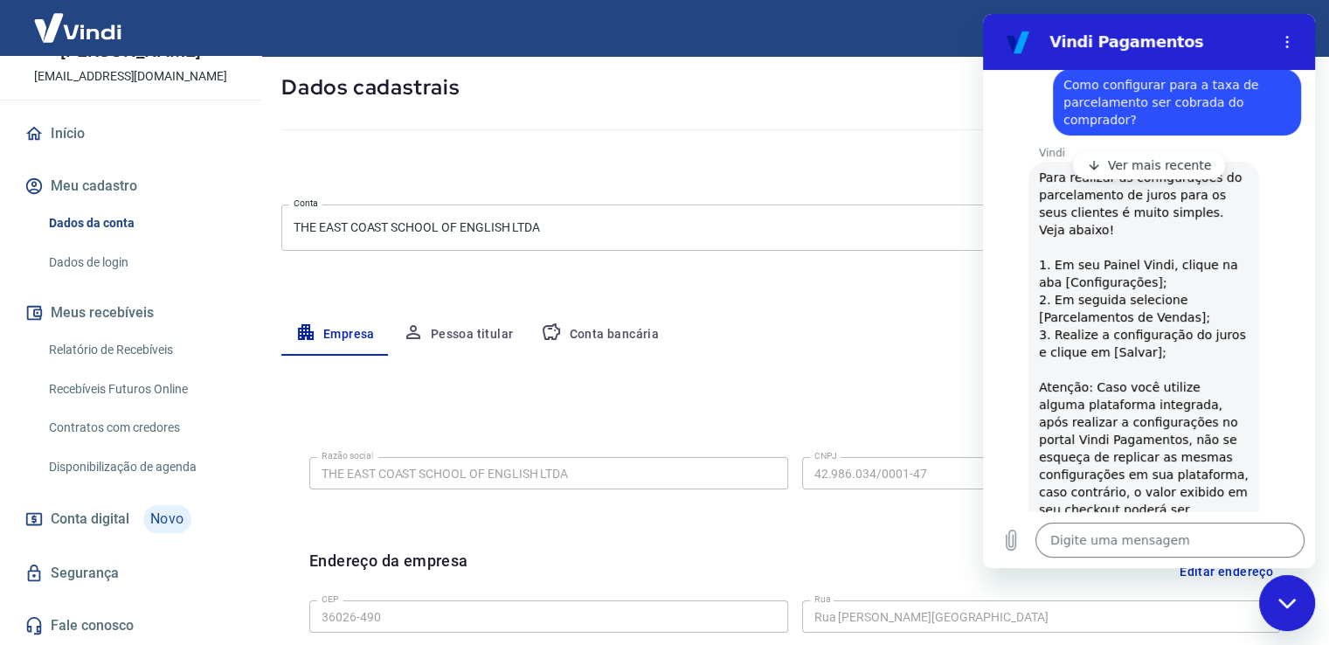
click at [107, 261] on link "Dados de login" at bounding box center [141, 263] width 198 height 36
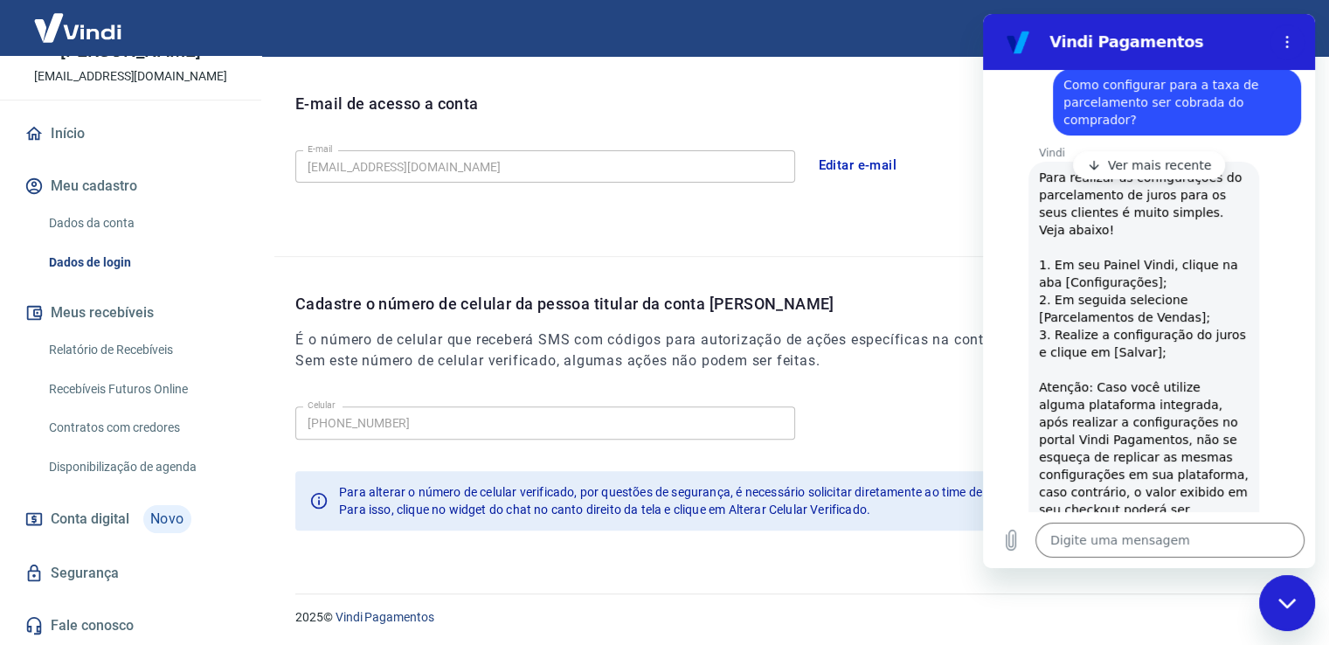
scroll to position [474, 0]
click at [70, 573] on link "Segurança" at bounding box center [130, 573] width 219 height 38
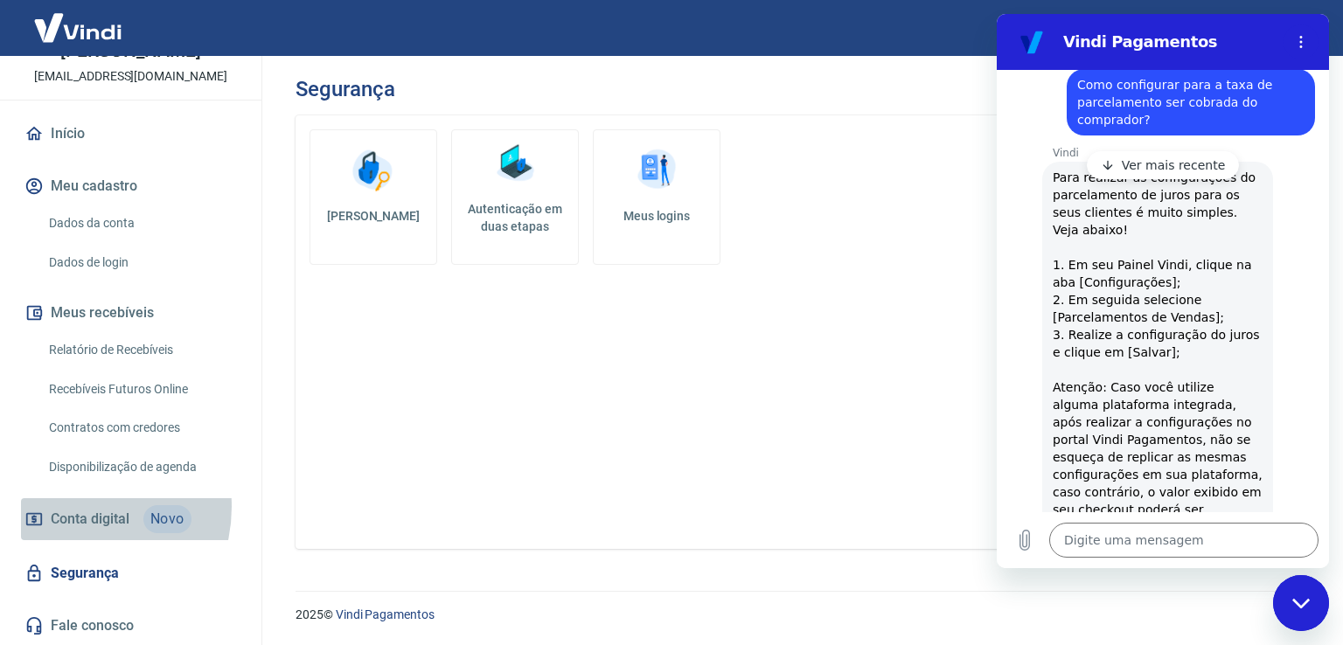
click at [73, 507] on span "Conta digital" at bounding box center [90, 519] width 79 height 24
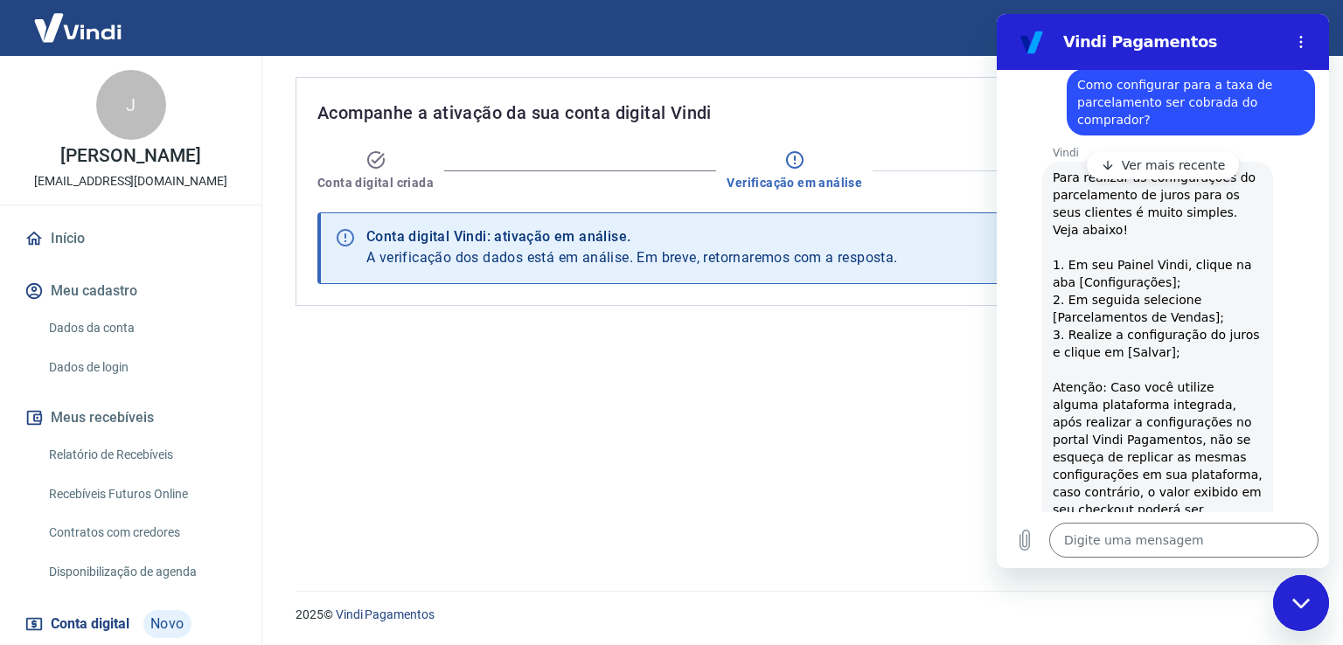
drag, startPoint x: 70, startPoint y: 38, endPoint x: 74, endPoint y: 51, distance: 13.0
click at [70, 38] on img at bounding box center [78, 27] width 114 height 53
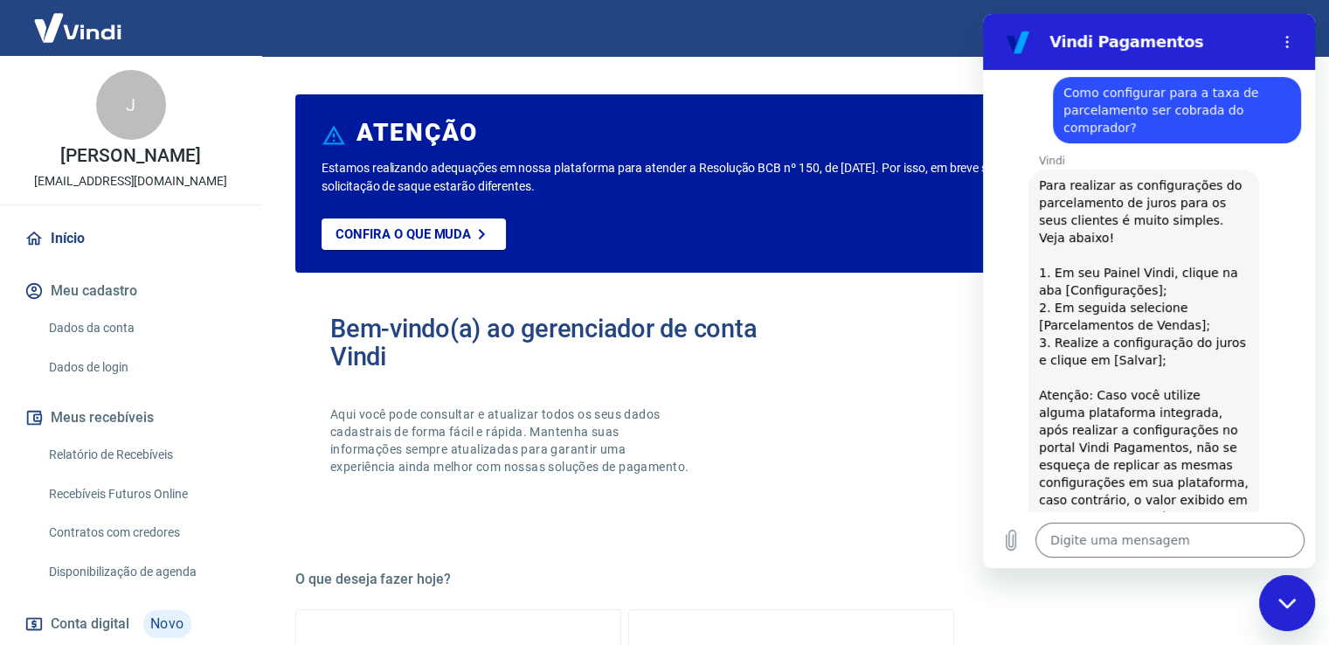
scroll to position [353, 0]
